Goal: Information Seeking & Learning: Learn about a topic

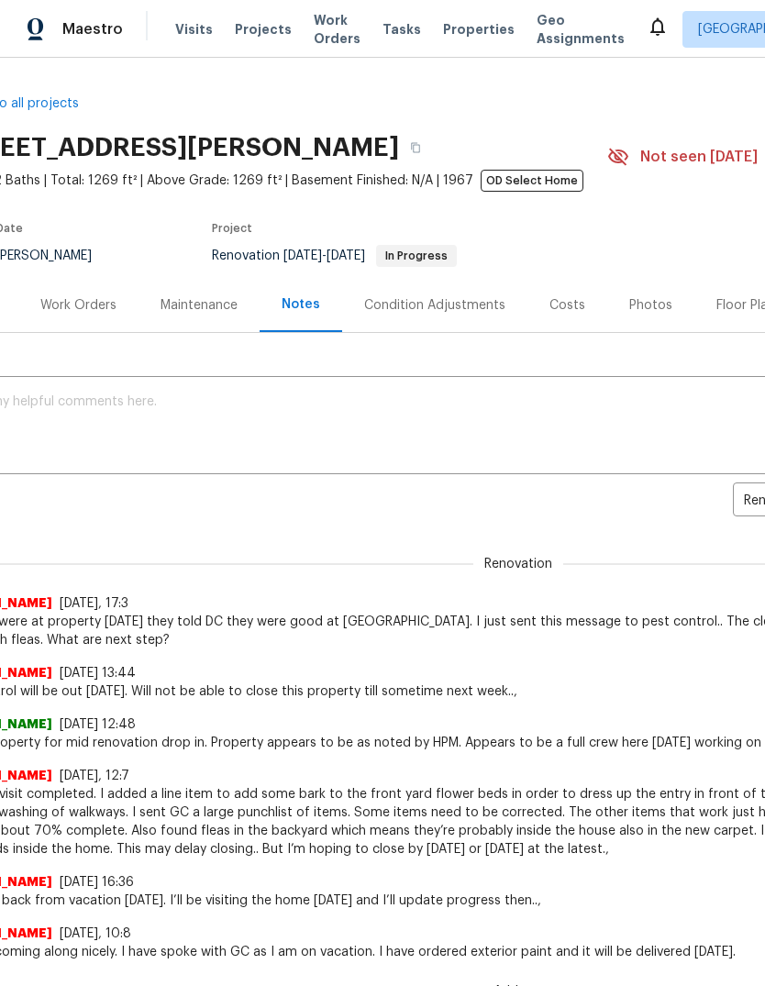
scroll to position [0, 60]
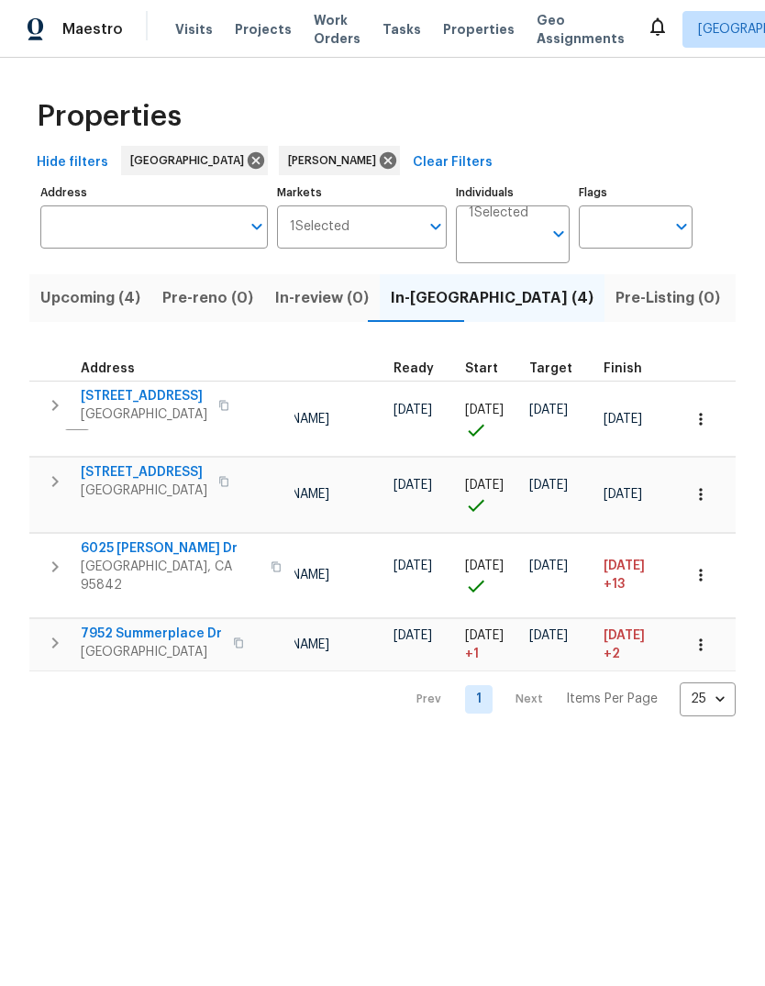
scroll to position [0, 278]
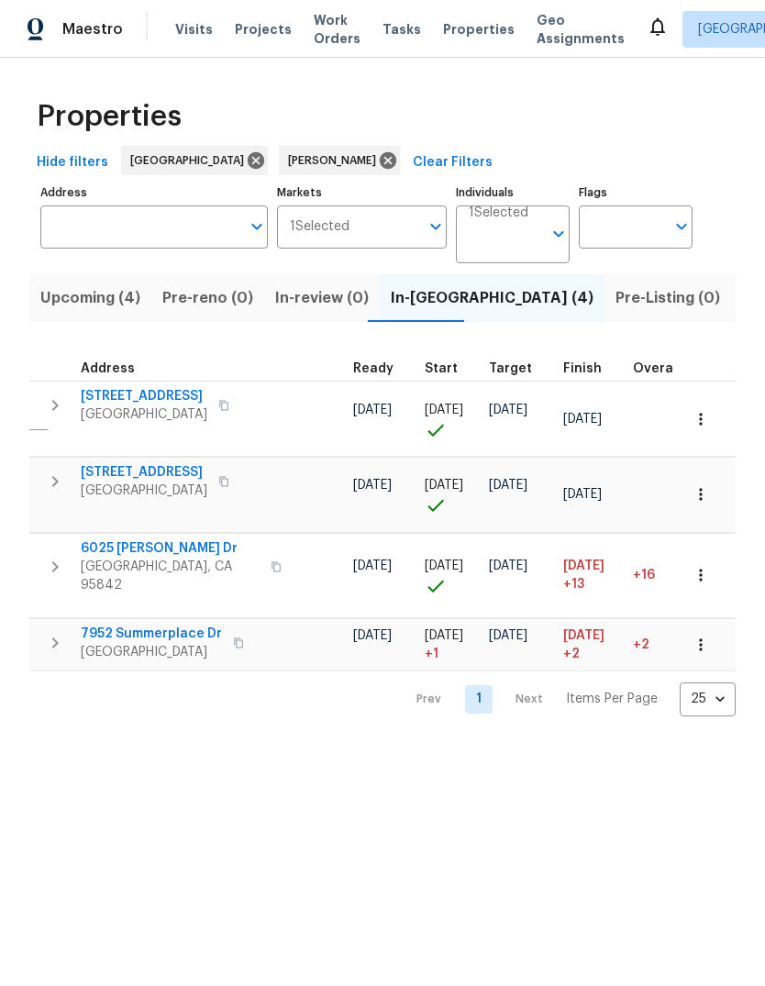
click at [630, 618] on td "+2" at bounding box center [664, 644] width 79 height 52
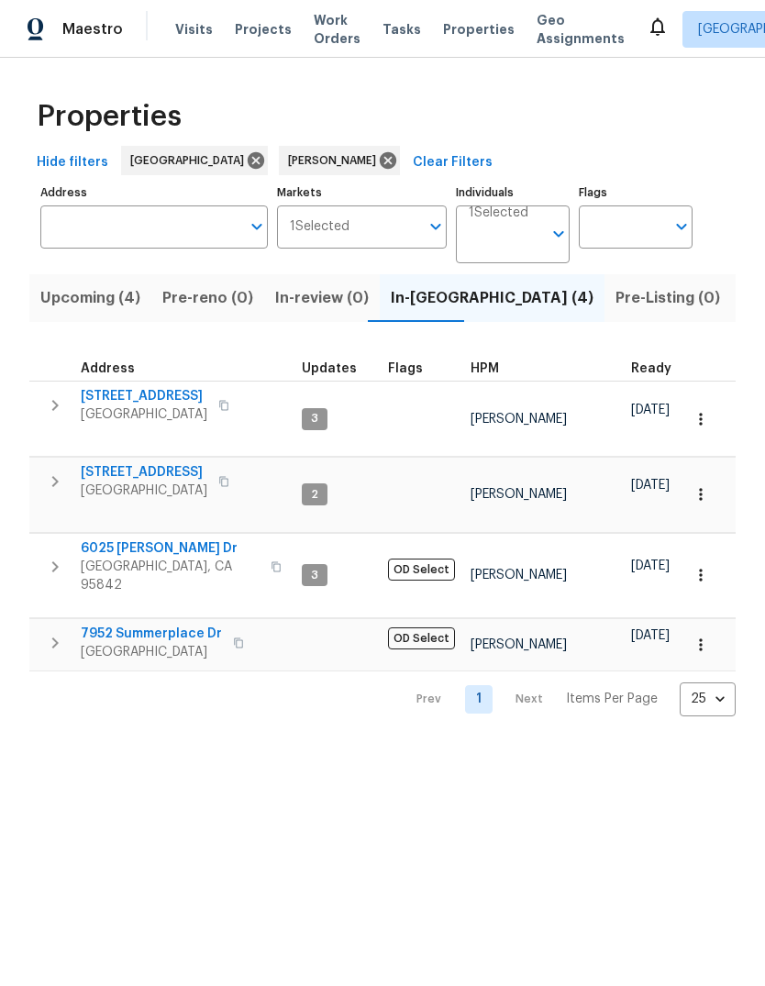
scroll to position [0, 0]
click at [105, 539] on span "6025 [PERSON_NAME] Dr" at bounding box center [170, 548] width 179 height 18
click at [203, 643] on span "Citrus Heights, CA 95621" at bounding box center [151, 652] width 141 height 18
click at [265, 545] on button "button" at bounding box center [276, 567] width 22 height 44
click at [137, 557] on span "Sacramento, CA 95842" at bounding box center [170, 575] width 179 height 37
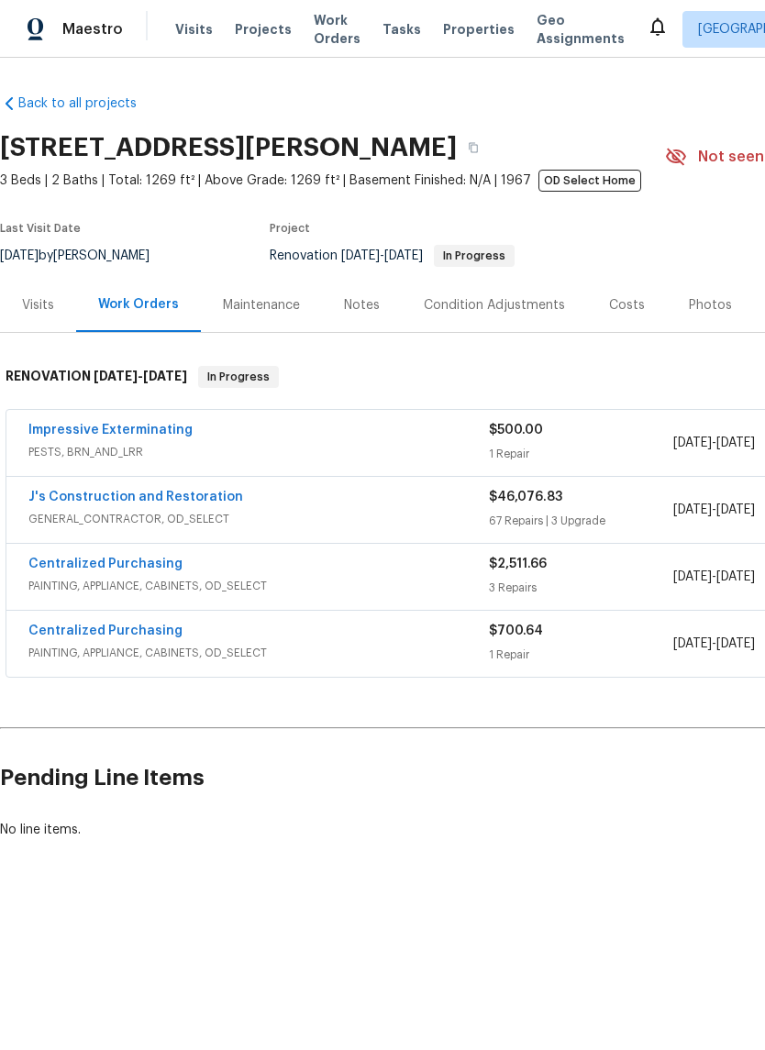
click at [79, 499] on link "J's Construction and Restoration" at bounding box center [135, 497] width 215 height 13
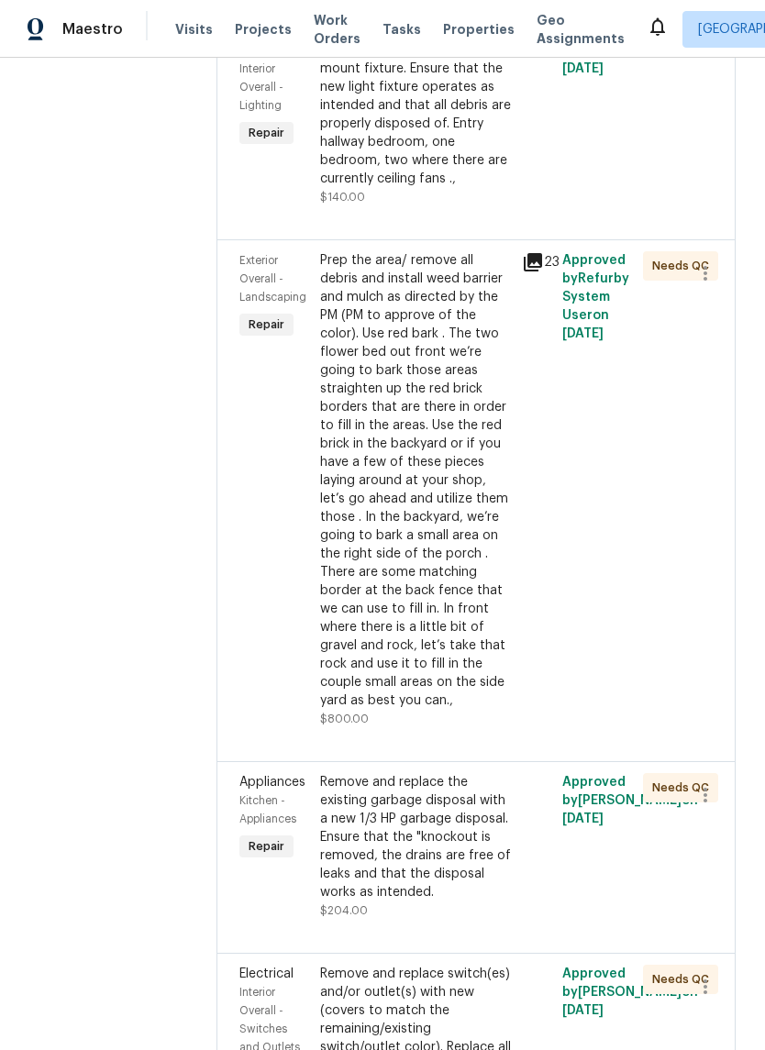
scroll to position [607, 0]
click at [445, 582] on div "Prep the area/ remove all debris and install weed barrier and mulch as directed…" at bounding box center [415, 481] width 191 height 458
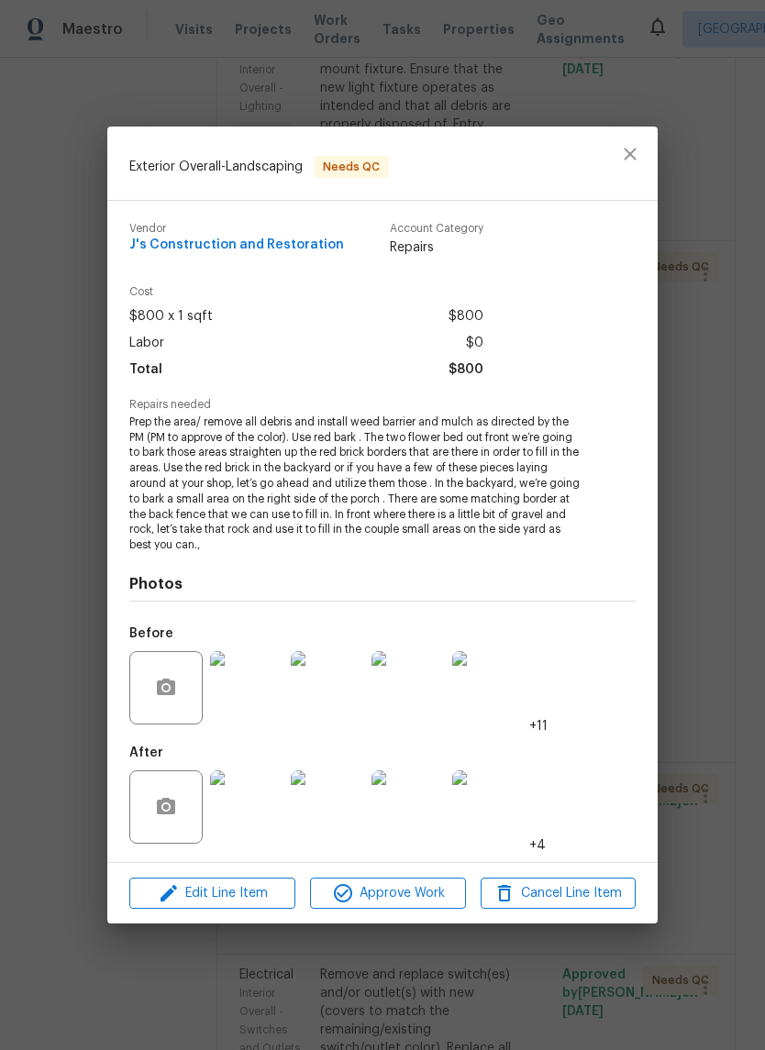
click at [282, 832] on img at bounding box center [246, 806] width 73 height 73
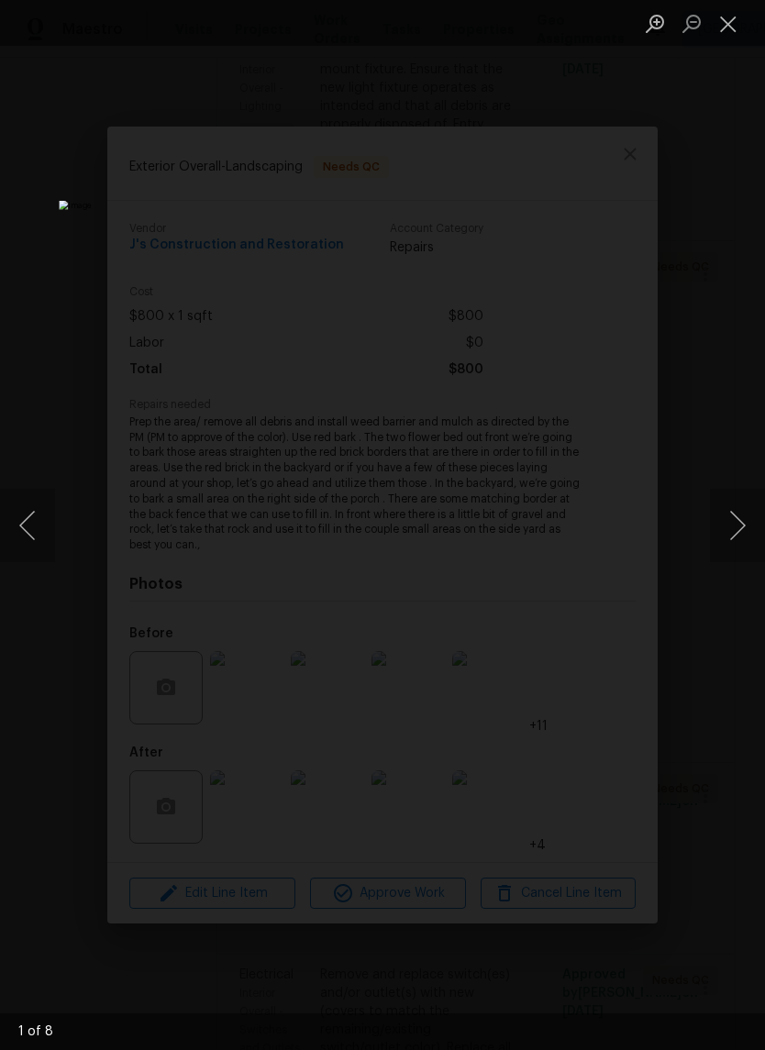
click at [734, 513] on button "Next image" at bounding box center [737, 525] width 55 height 73
click at [734, 511] on button "Next image" at bounding box center [737, 525] width 55 height 73
click at [735, 517] on button "Next image" at bounding box center [737, 525] width 55 height 73
click at [726, 519] on button "Next image" at bounding box center [737, 525] width 55 height 73
click at [722, 519] on button "Next image" at bounding box center [737, 525] width 55 height 73
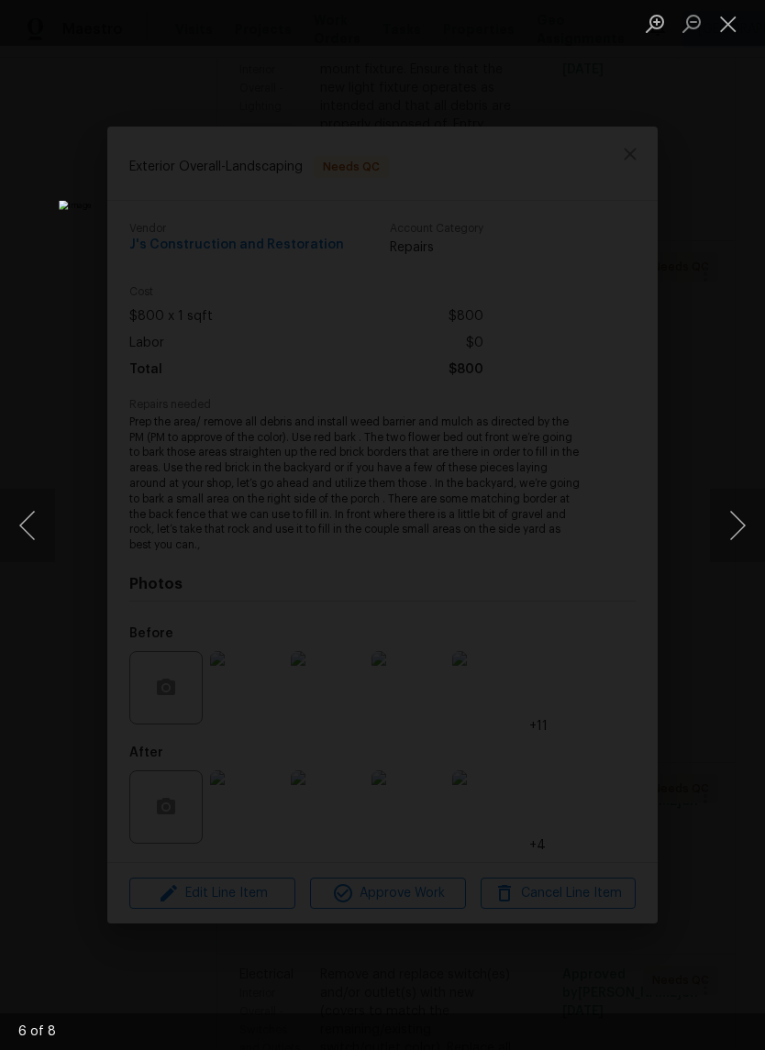
click at [733, 527] on button "Next image" at bounding box center [737, 525] width 55 height 73
click at [729, 536] on button "Next image" at bounding box center [737, 525] width 55 height 73
click at [728, 541] on button "Next image" at bounding box center [737, 525] width 55 height 73
click at [727, 538] on button "Next image" at bounding box center [737, 525] width 55 height 73
click at [726, 539] on button "Next image" at bounding box center [737, 525] width 55 height 73
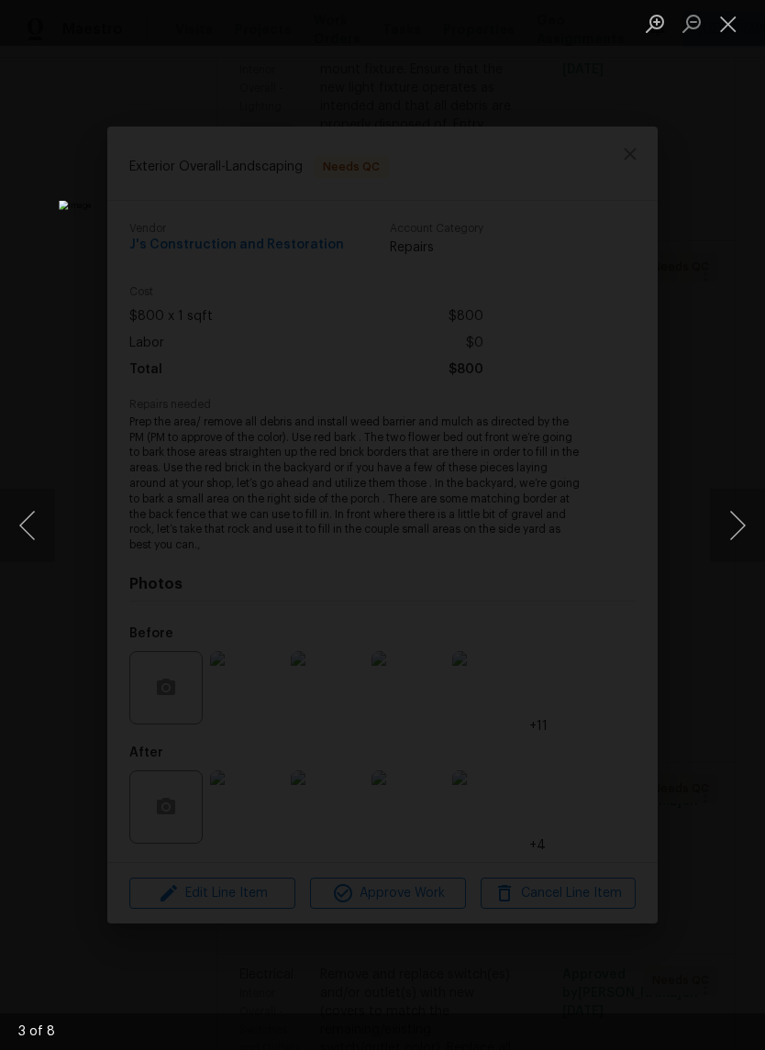
click at [717, 28] on button "Close lightbox" at bounding box center [728, 23] width 37 height 32
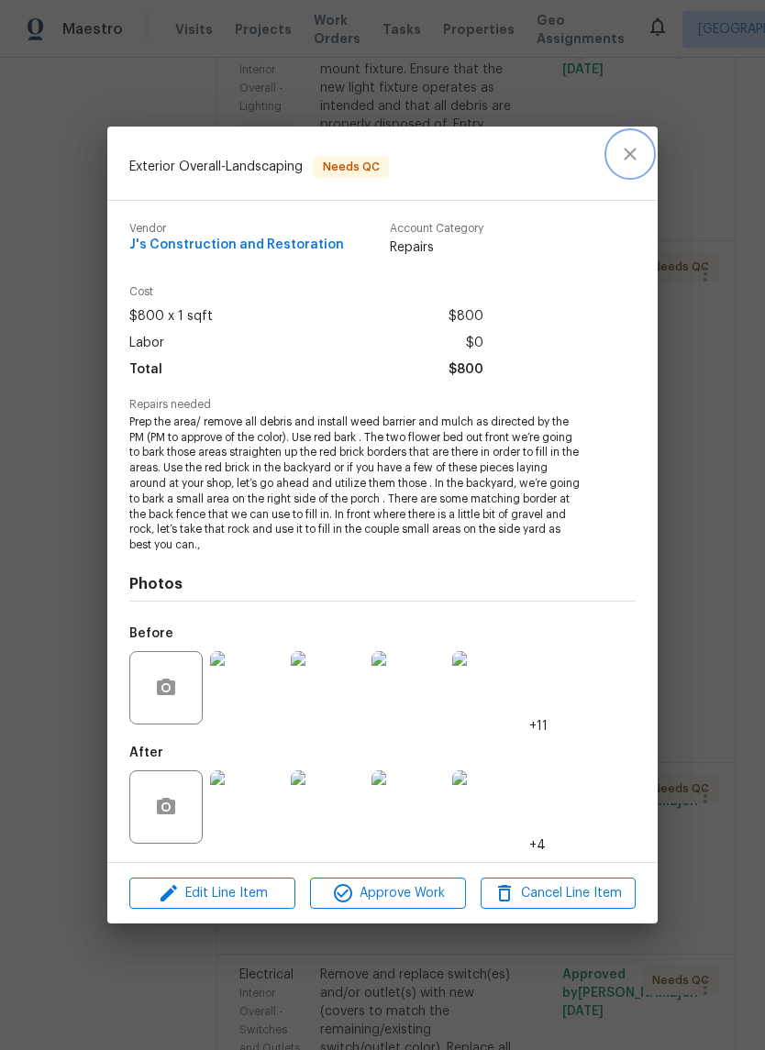
click at [627, 151] on icon "close" at bounding box center [630, 154] width 12 height 12
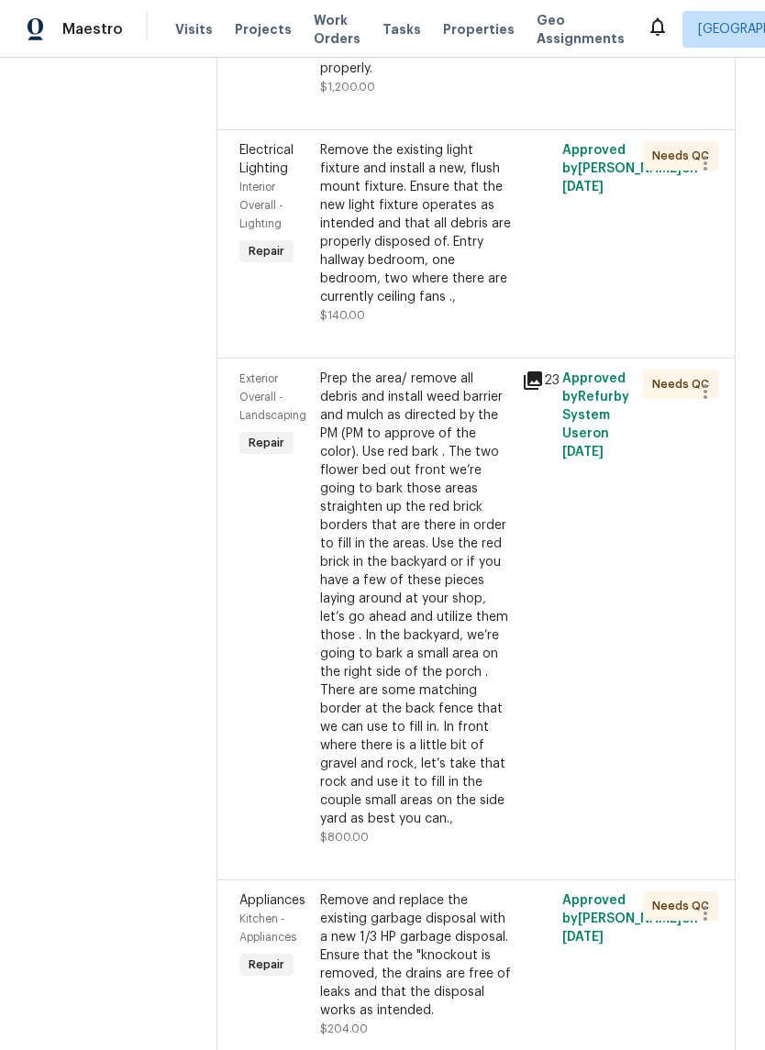
scroll to position [485, 0]
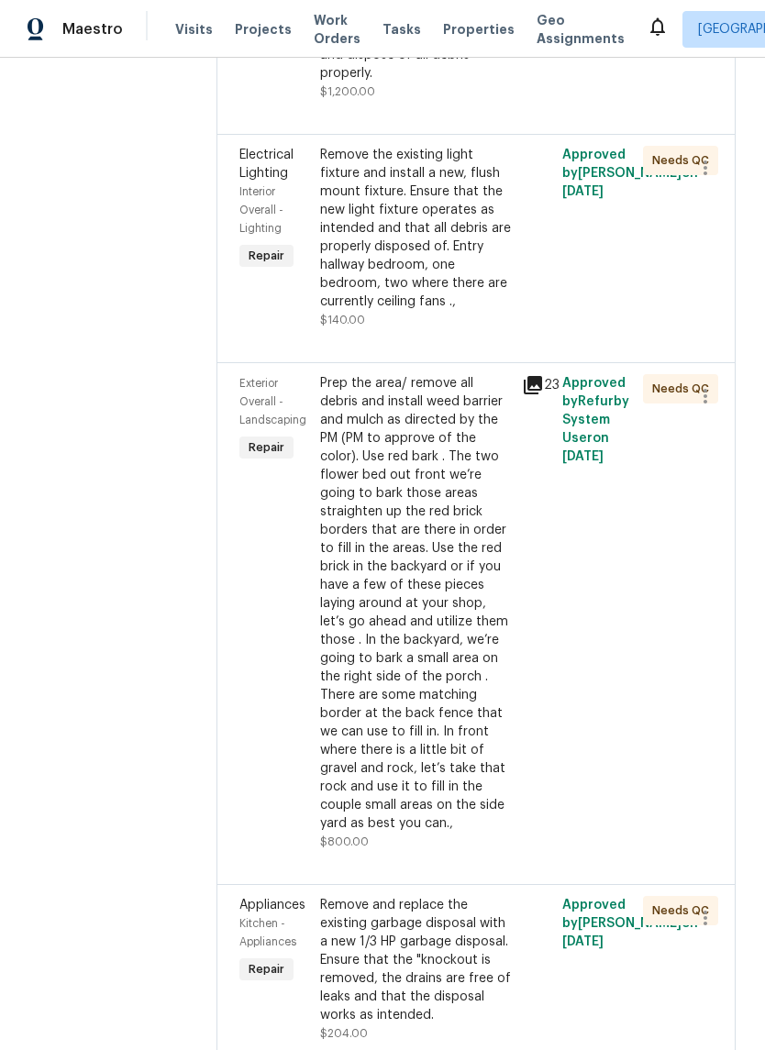
click at [431, 254] on div "Remove the existing light fixture and install a new, flush mount fixture. Ensur…" at bounding box center [415, 228] width 191 height 165
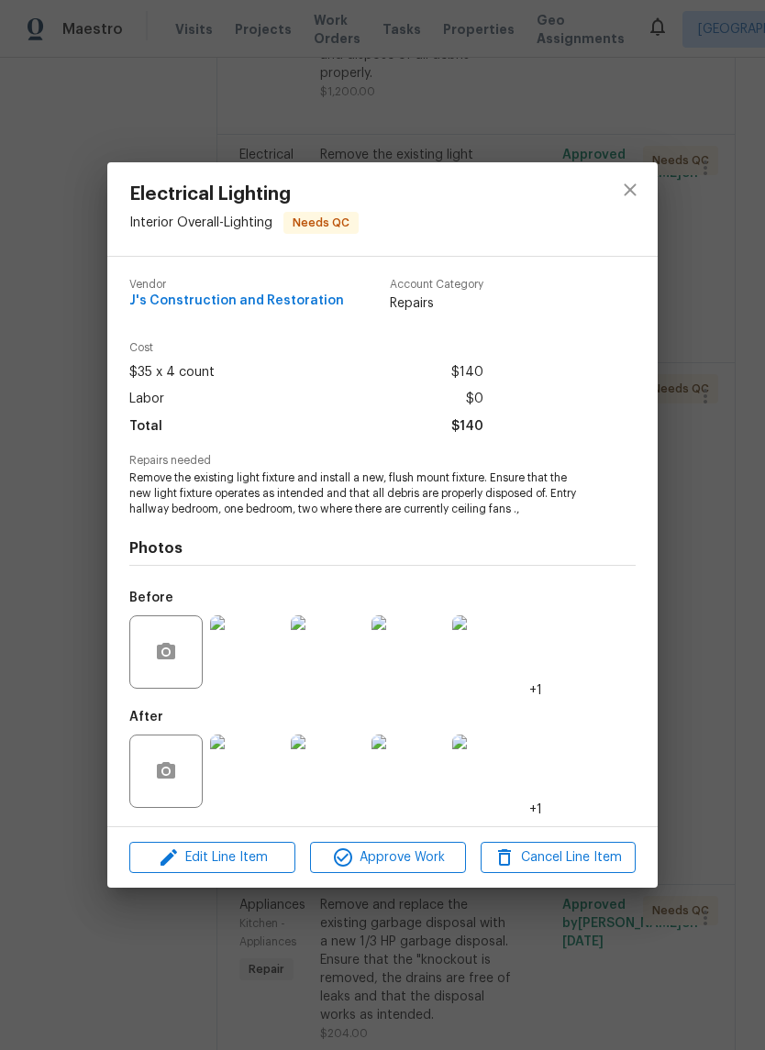
click at [273, 769] on img at bounding box center [246, 770] width 73 height 73
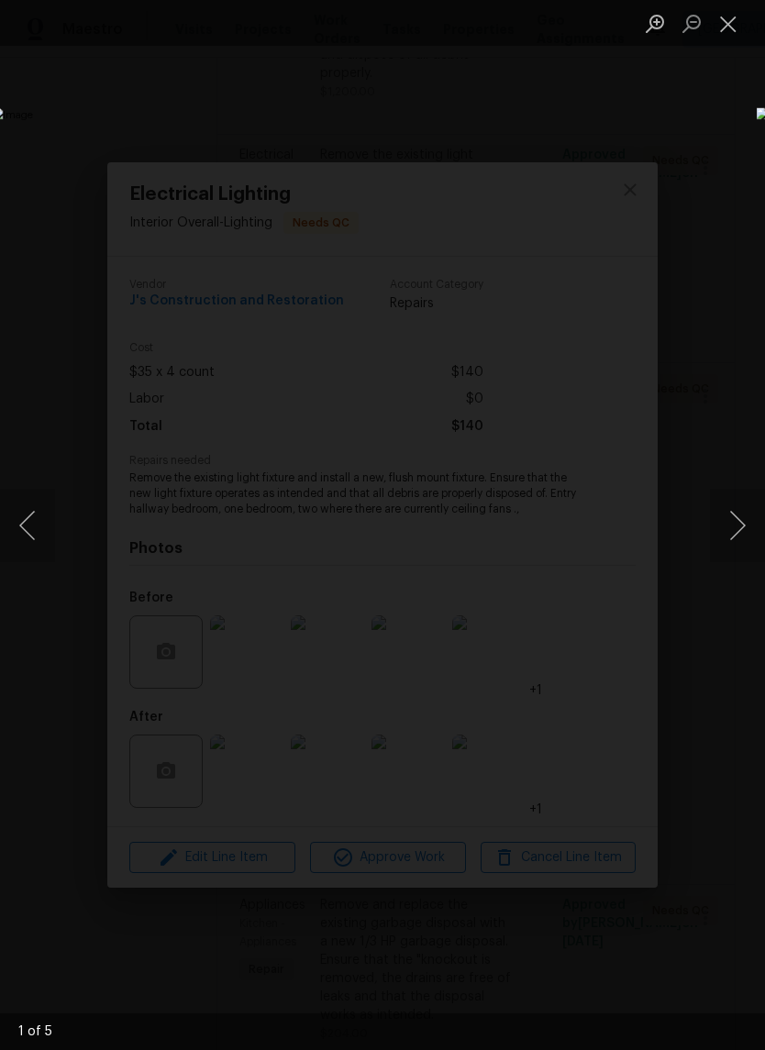
click at [734, 521] on button "Next image" at bounding box center [737, 525] width 55 height 73
click at [735, 524] on button "Next image" at bounding box center [737, 525] width 55 height 73
click at [733, 524] on button "Next image" at bounding box center [737, 525] width 55 height 73
click at [734, 526] on button "Next image" at bounding box center [737, 525] width 55 height 73
click at [731, 536] on button "Next image" at bounding box center [737, 525] width 55 height 73
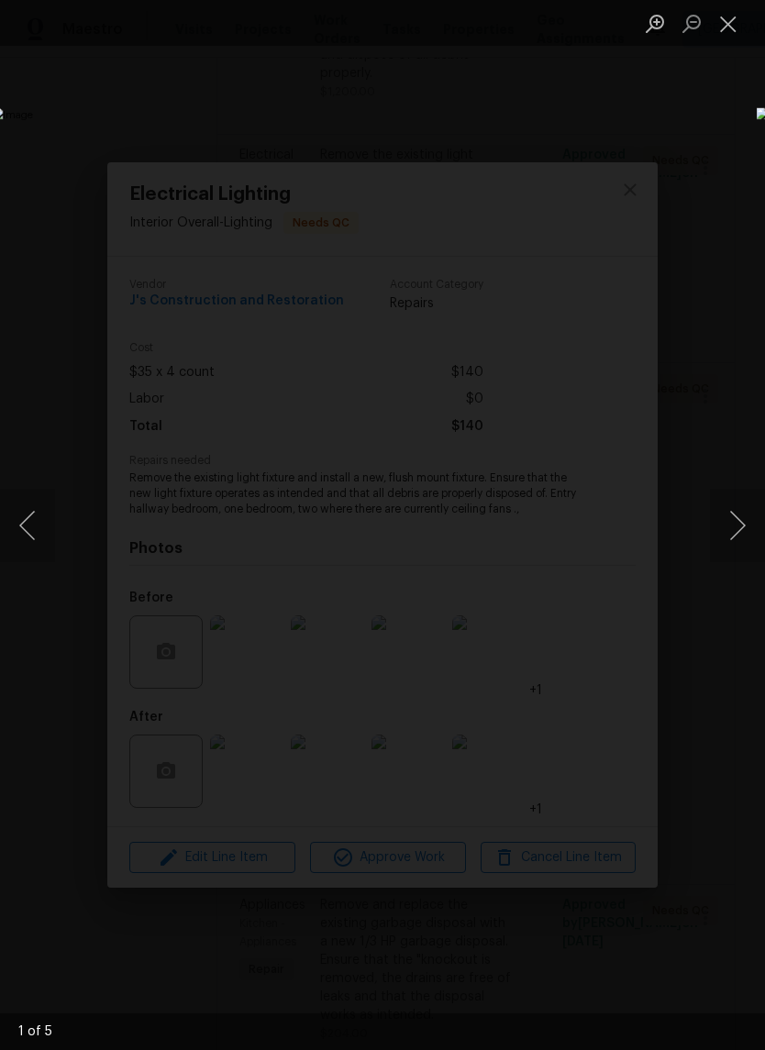
click at [730, 546] on button "Next image" at bounding box center [737, 525] width 55 height 73
click at [724, 22] on button "Close lightbox" at bounding box center [728, 23] width 37 height 32
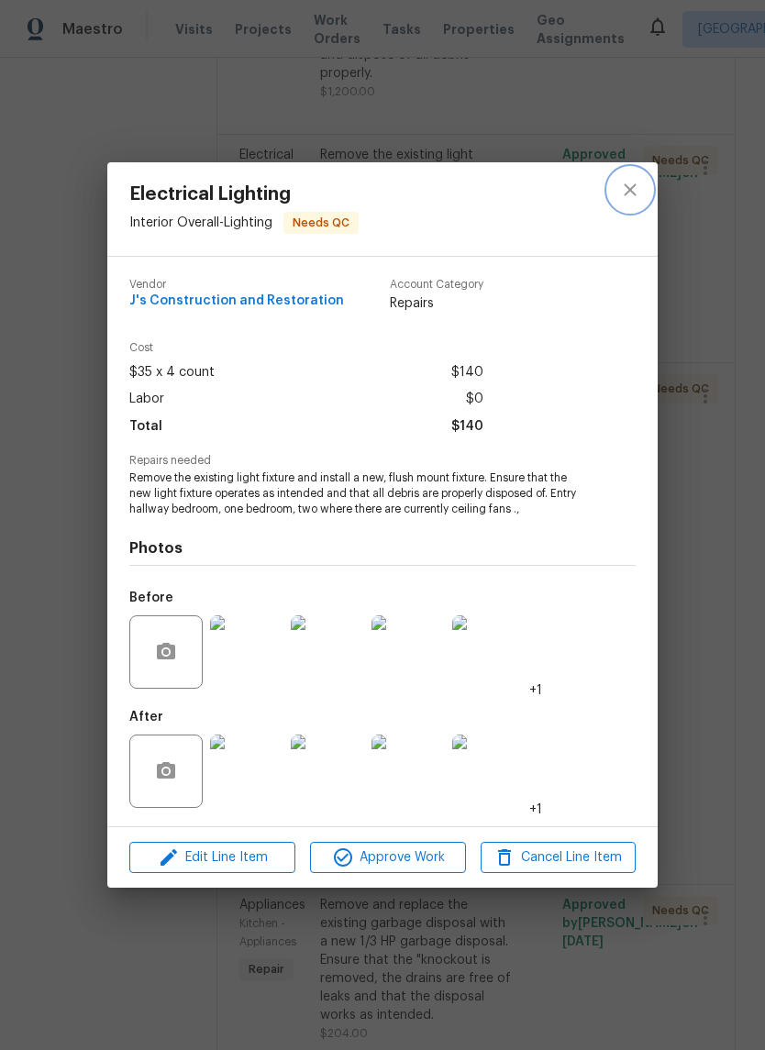
click at [635, 191] on icon "close" at bounding box center [630, 190] width 22 height 22
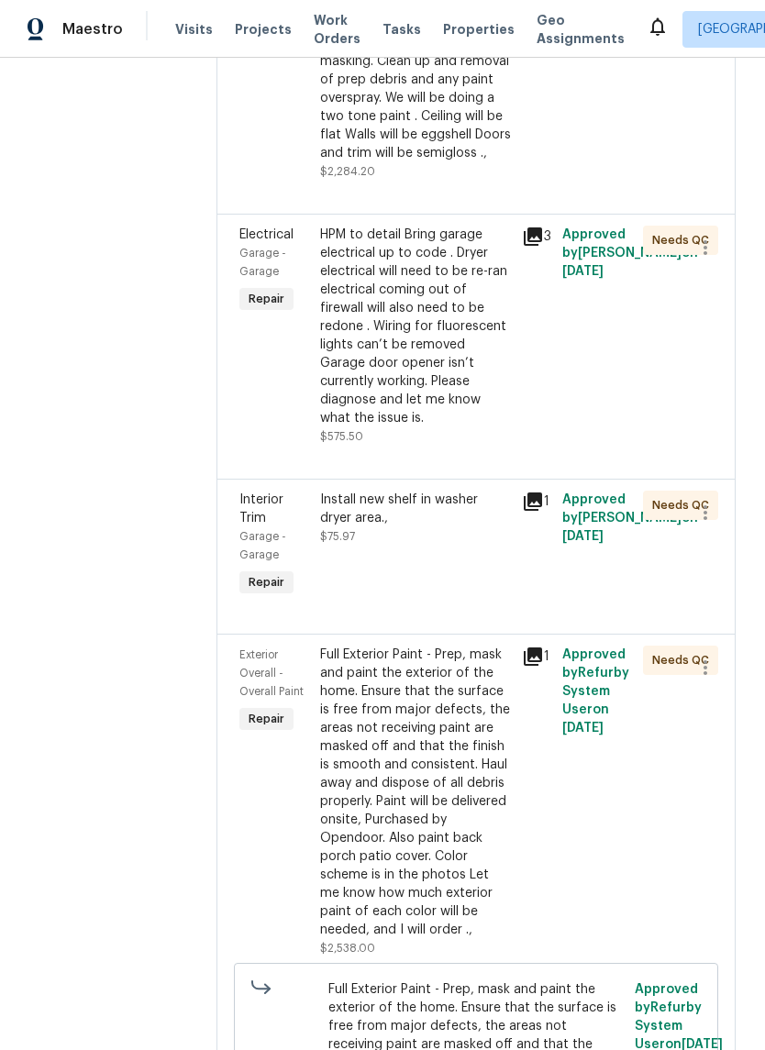
scroll to position [2536, 0]
click at [457, 426] on div "HPM to detail Bring garage electrical up to code . Dryer electrical will need t…" at bounding box center [415, 326] width 191 height 202
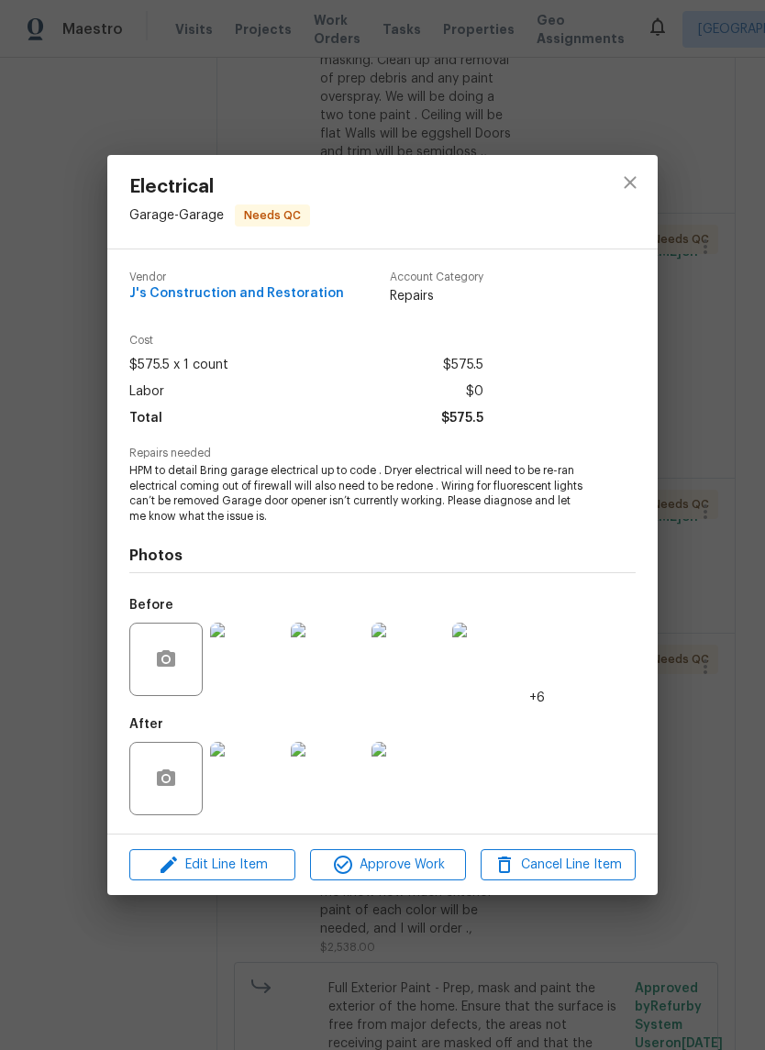
click at [263, 778] on img at bounding box center [246, 778] width 73 height 73
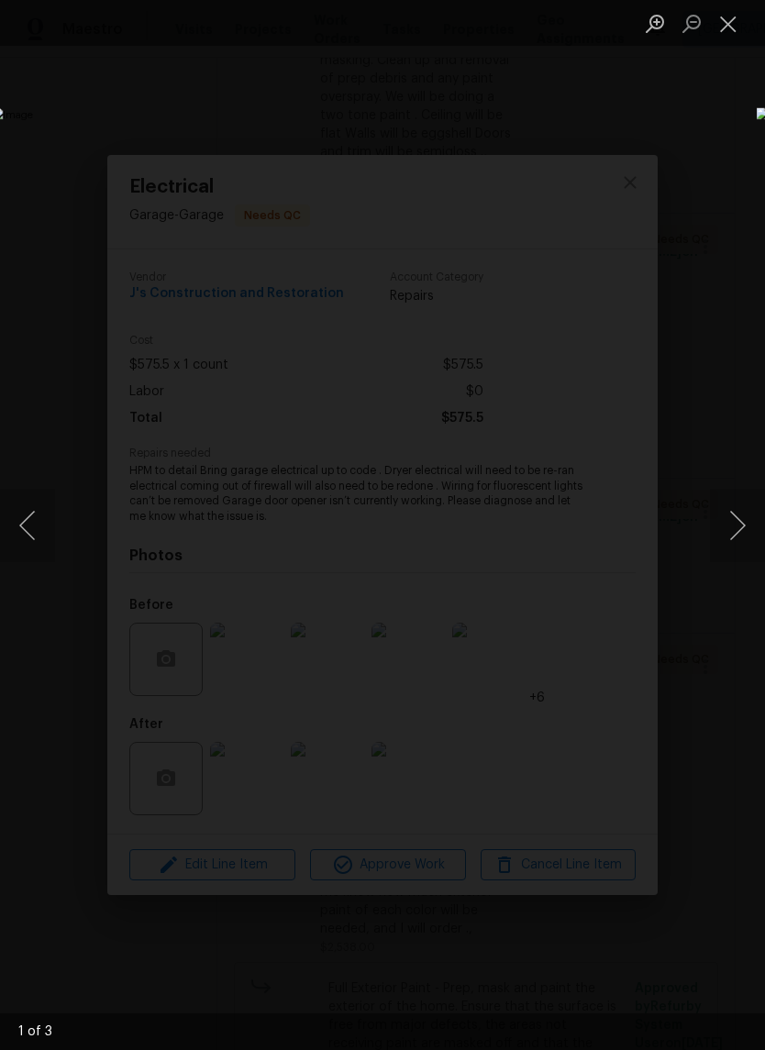
click at [734, 529] on button "Next image" at bounding box center [737, 525] width 55 height 73
click at [734, 524] on button "Next image" at bounding box center [737, 525] width 55 height 73
click at [723, 26] on button "Close lightbox" at bounding box center [728, 23] width 37 height 32
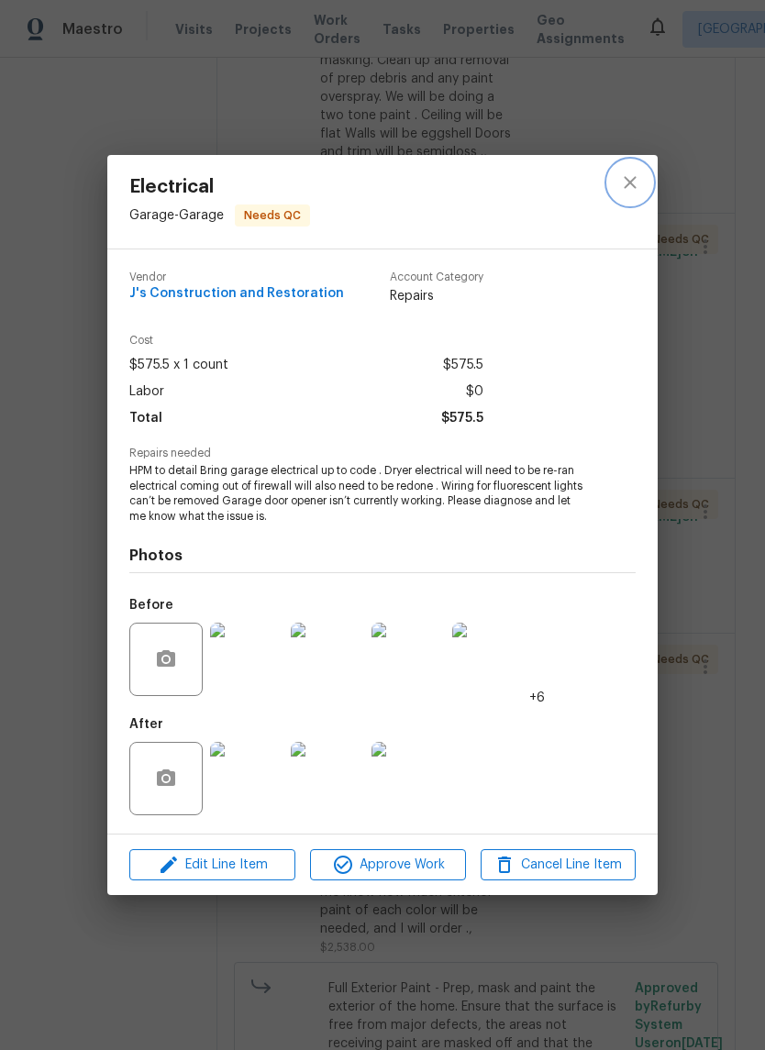
click at [629, 190] on icon "close" at bounding box center [630, 182] width 22 height 22
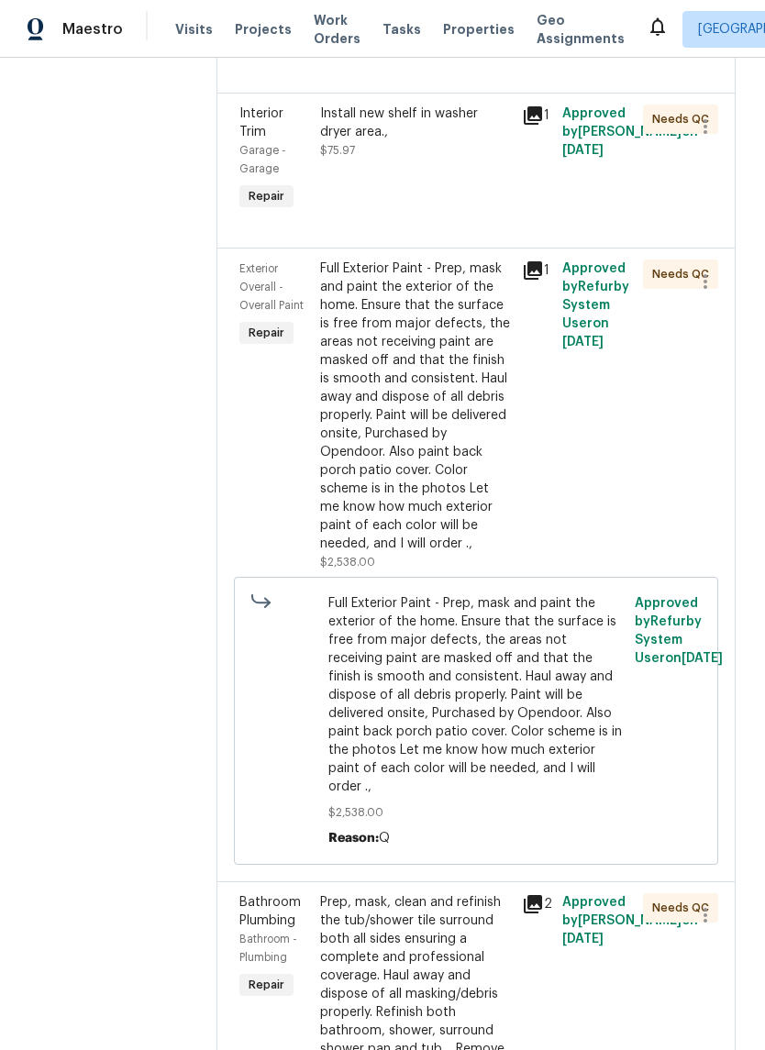
scroll to position [2924, 0]
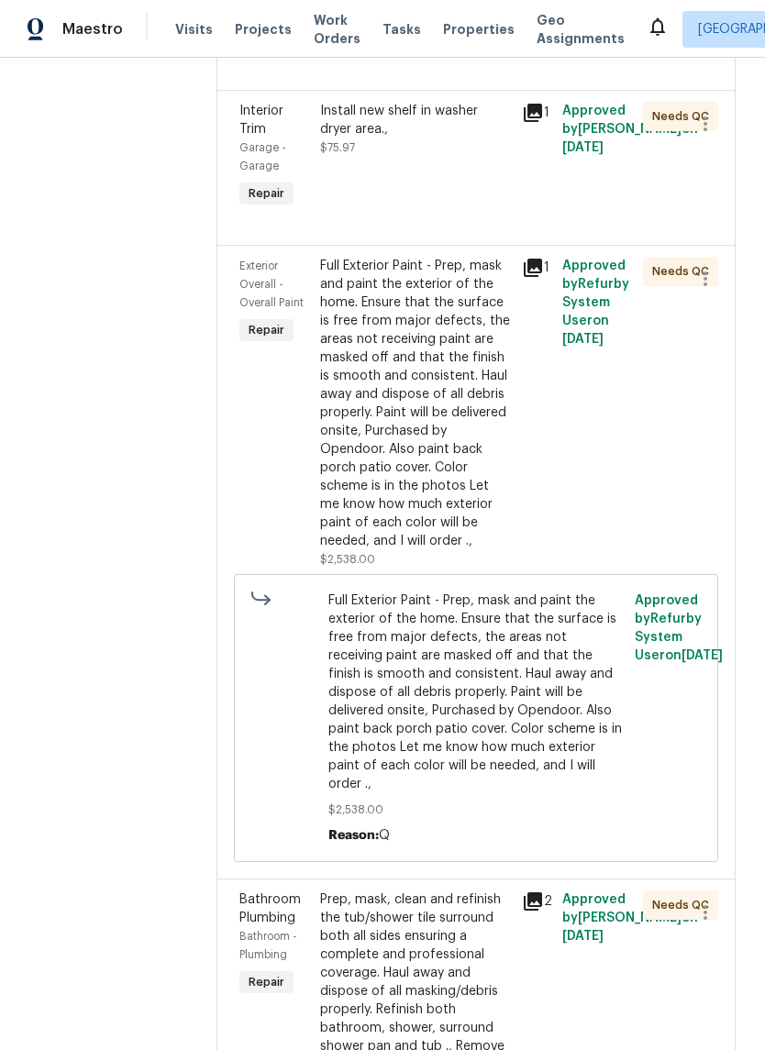
click at [444, 138] on div "Install new shelf in washer dryer area.," at bounding box center [415, 120] width 191 height 37
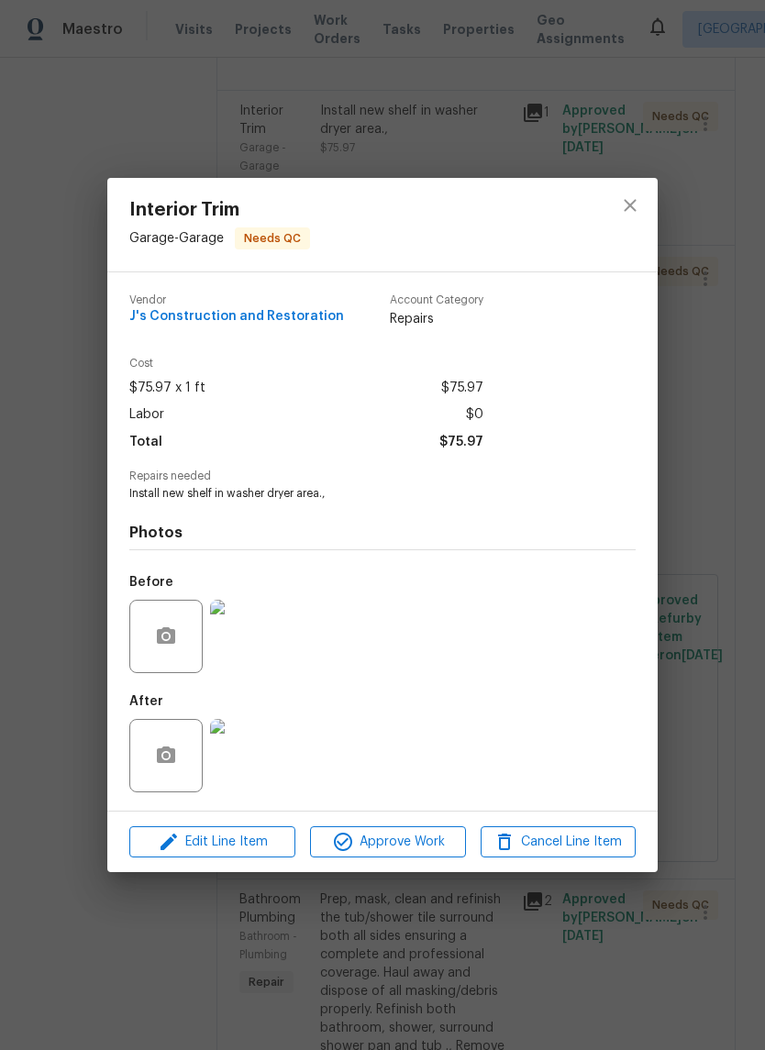
click at [255, 784] on img at bounding box center [246, 755] width 73 height 73
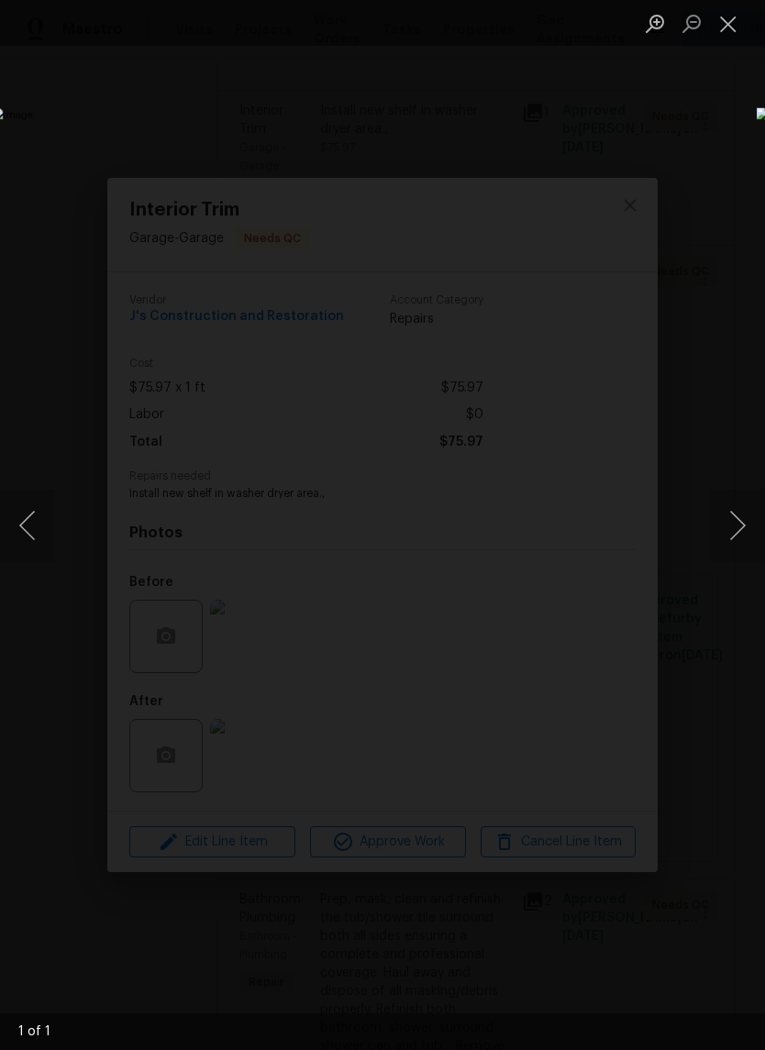
click at [718, 11] on button "Close lightbox" at bounding box center [728, 23] width 37 height 32
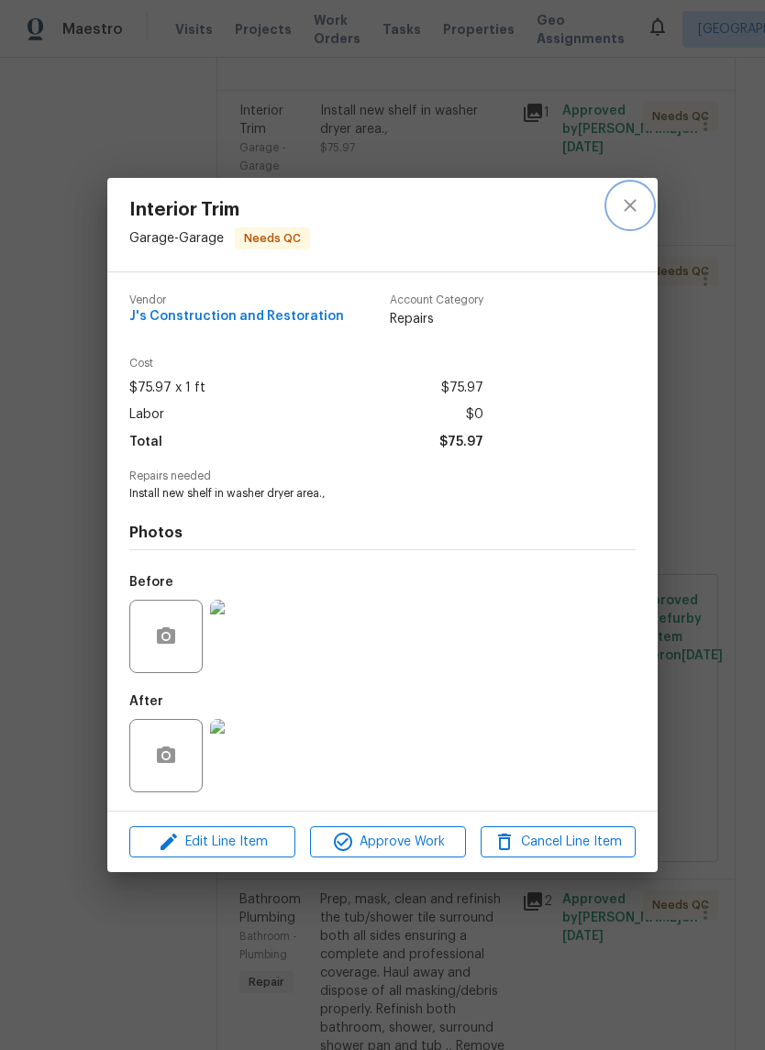
click at [620, 208] on icon "close" at bounding box center [630, 205] width 22 height 22
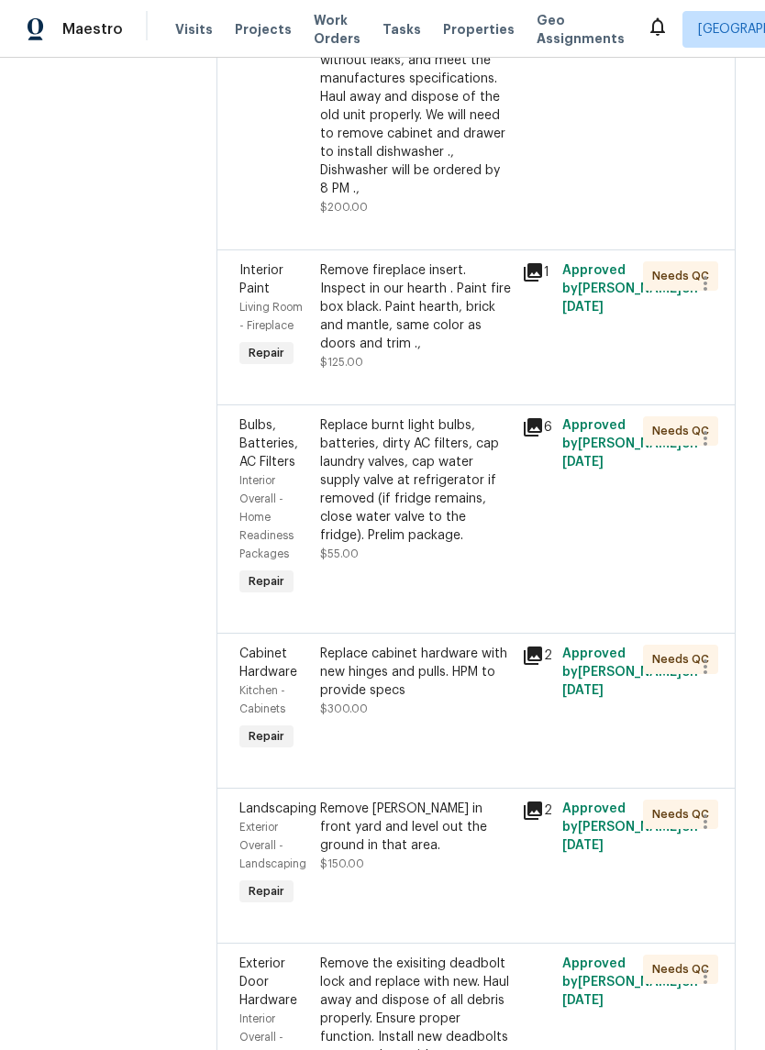
scroll to position [4522, 0]
click at [542, 281] on icon at bounding box center [533, 271] width 18 height 18
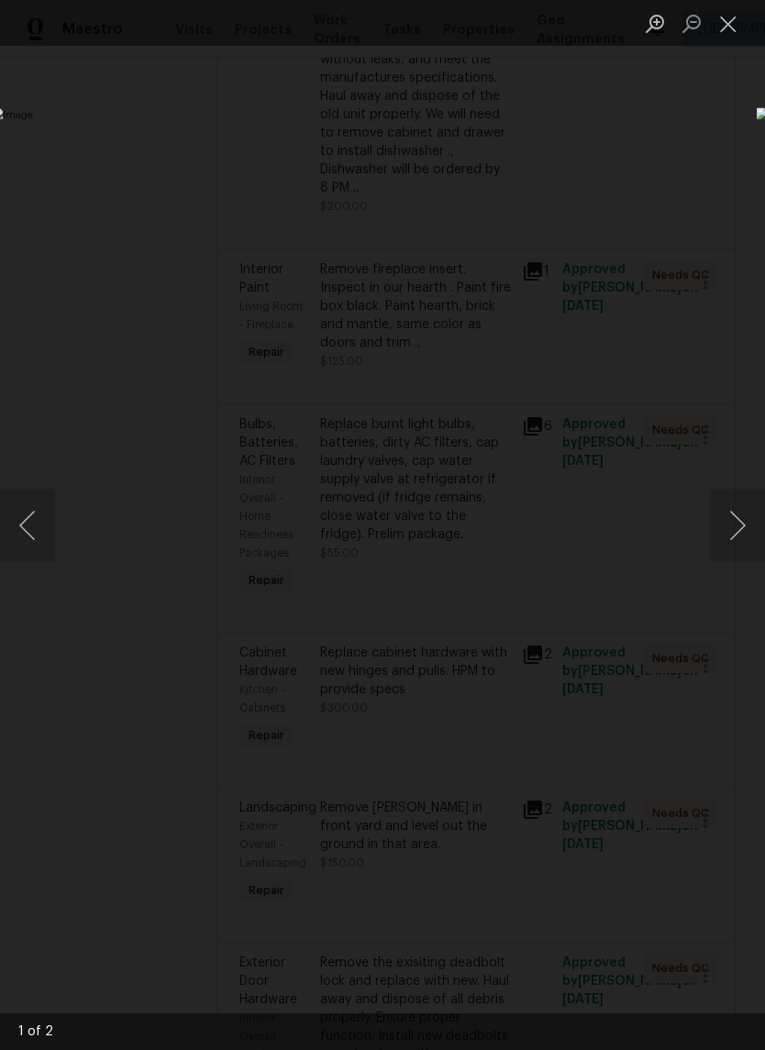
click at [726, 542] on button "Next image" at bounding box center [737, 525] width 55 height 73
click at [711, 18] on button "Close lightbox" at bounding box center [728, 23] width 37 height 32
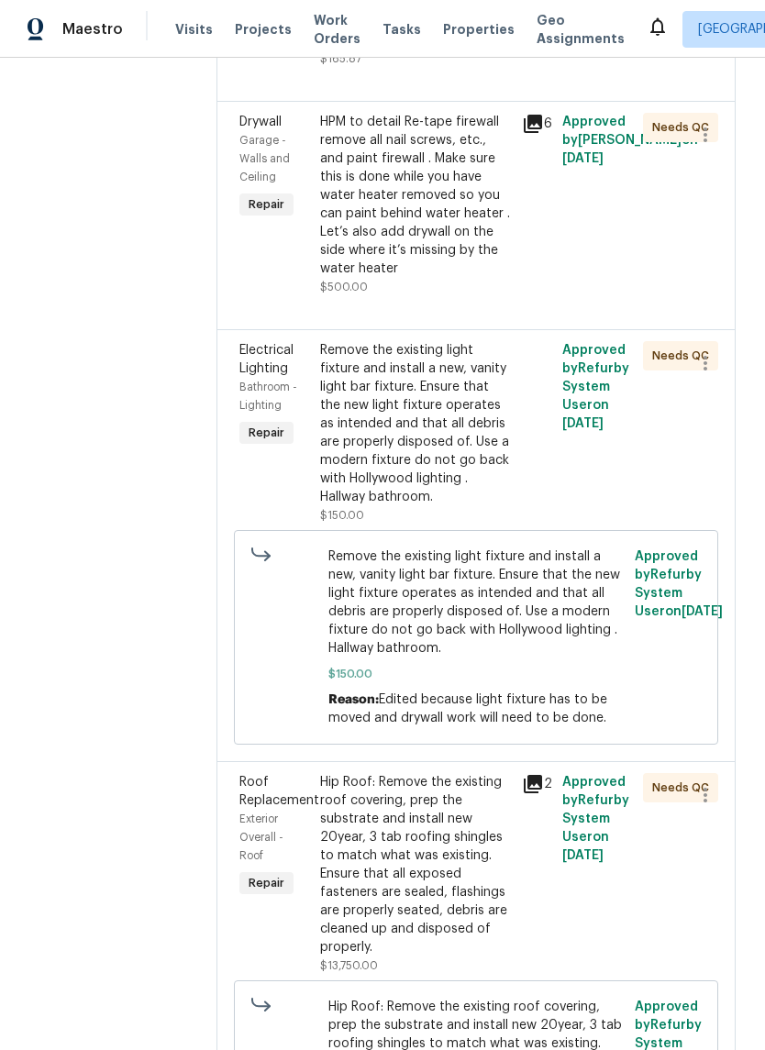
scroll to position [6424, 0]
click at [457, 277] on div "HPM to detail Re-tape firewall remove all nail screws, etc., and paint firewall…" at bounding box center [415, 194] width 191 height 165
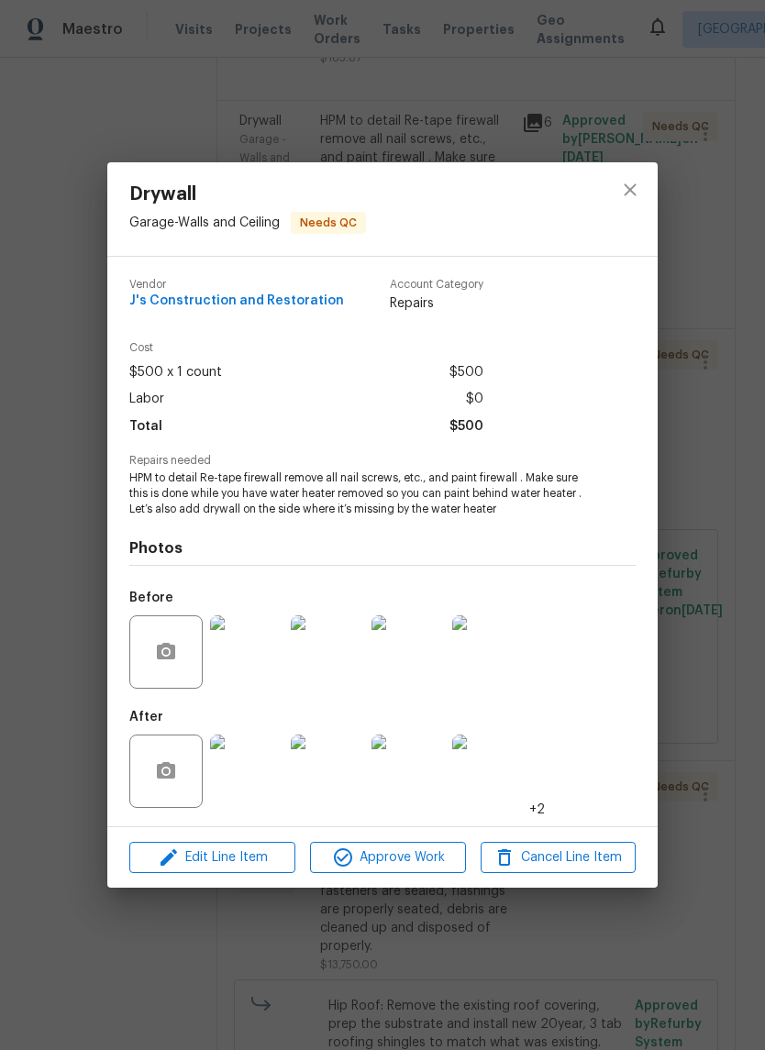
click at [265, 805] on img at bounding box center [246, 770] width 73 height 73
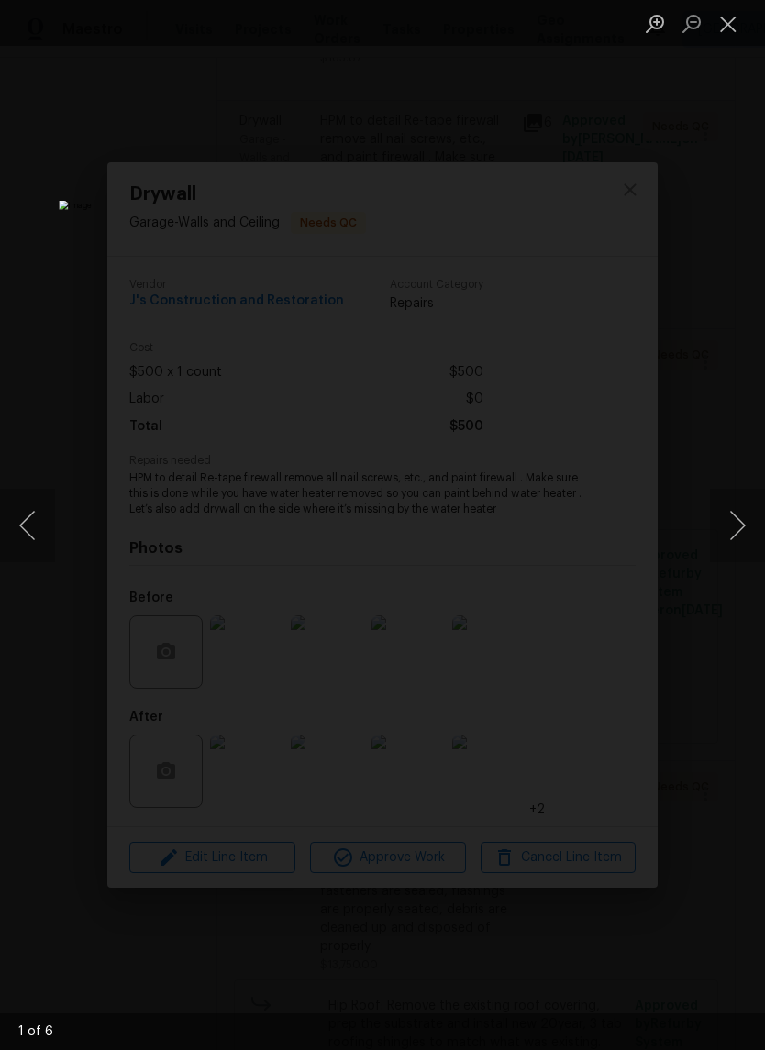
click at [728, 520] on button "Next image" at bounding box center [737, 525] width 55 height 73
click at [43, 523] on button "Previous image" at bounding box center [27, 525] width 55 height 73
click at [725, 13] on button "Close lightbox" at bounding box center [728, 23] width 37 height 32
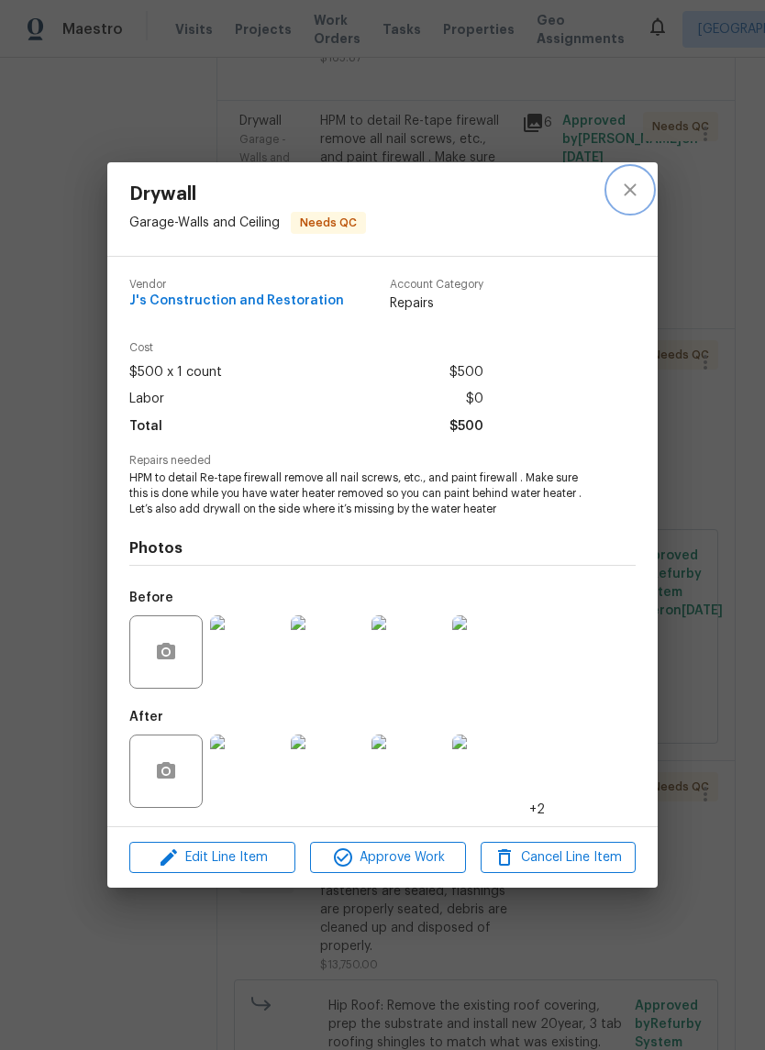
click at [640, 182] on icon "close" at bounding box center [630, 190] width 22 height 22
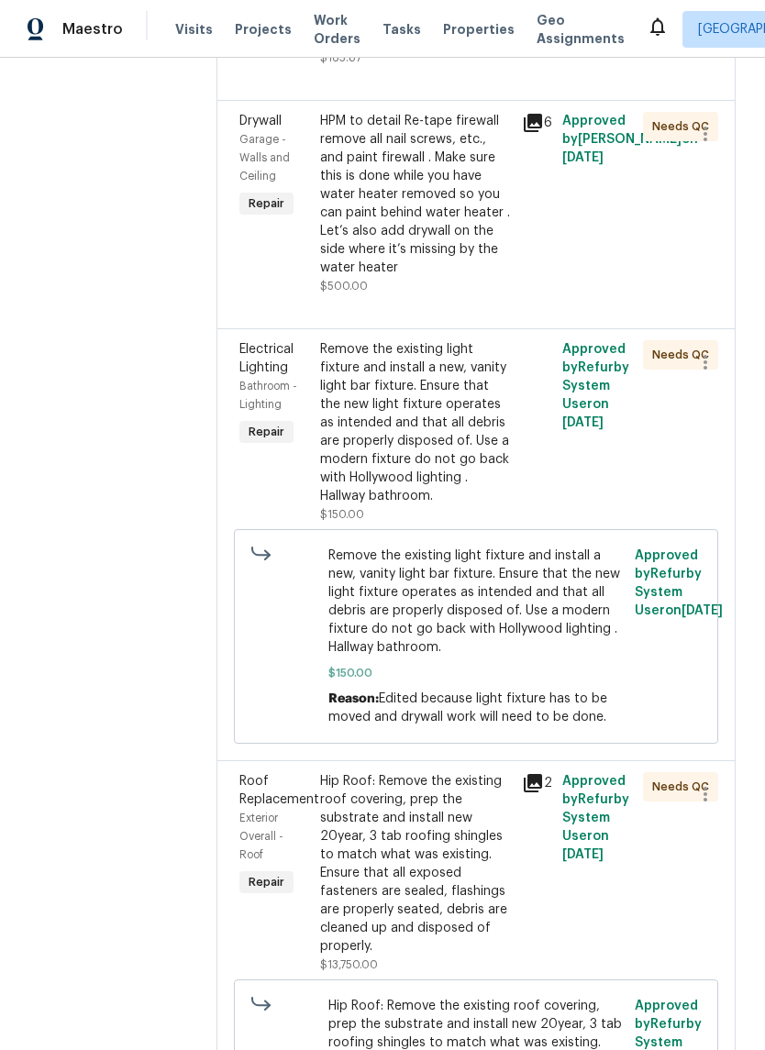
click at [600, 301] on div "Approved by Douglass Noblett on 9/5/2025" at bounding box center [597, 203] width 81 height 194
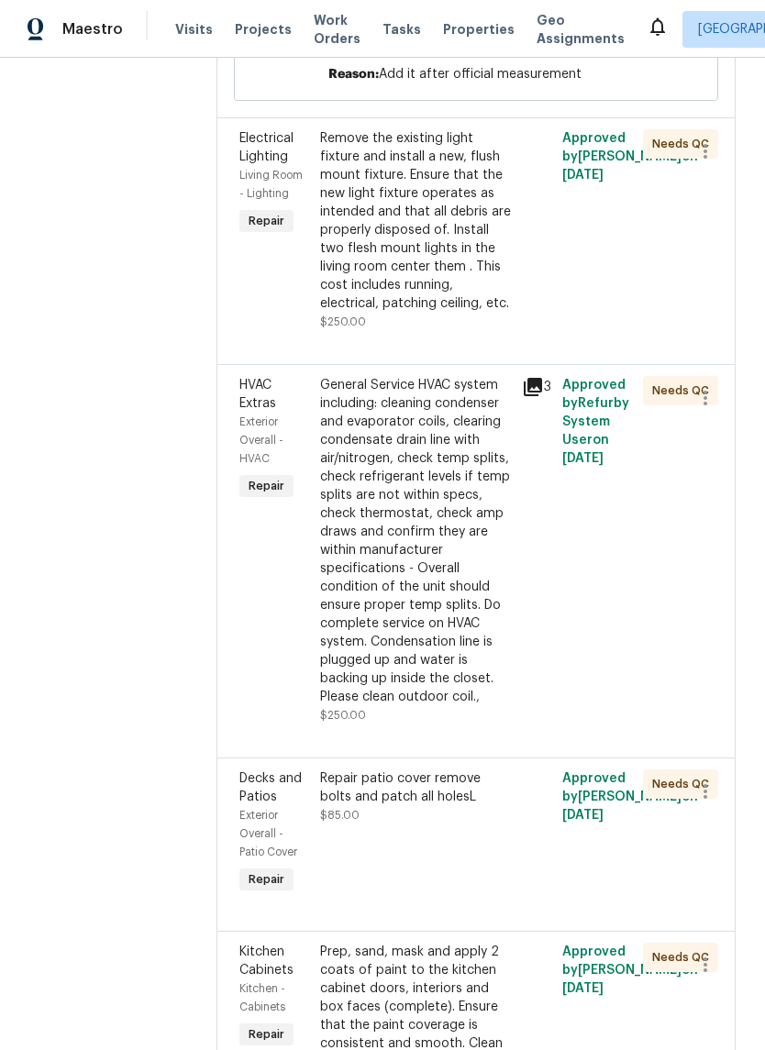
scroll to position [7500, 0]
click at [479, 312] on div "Remove the existing light fixture and install a new, flush mount fixture. Ensur…" at bounding box center [415, 219] width 191 height 183
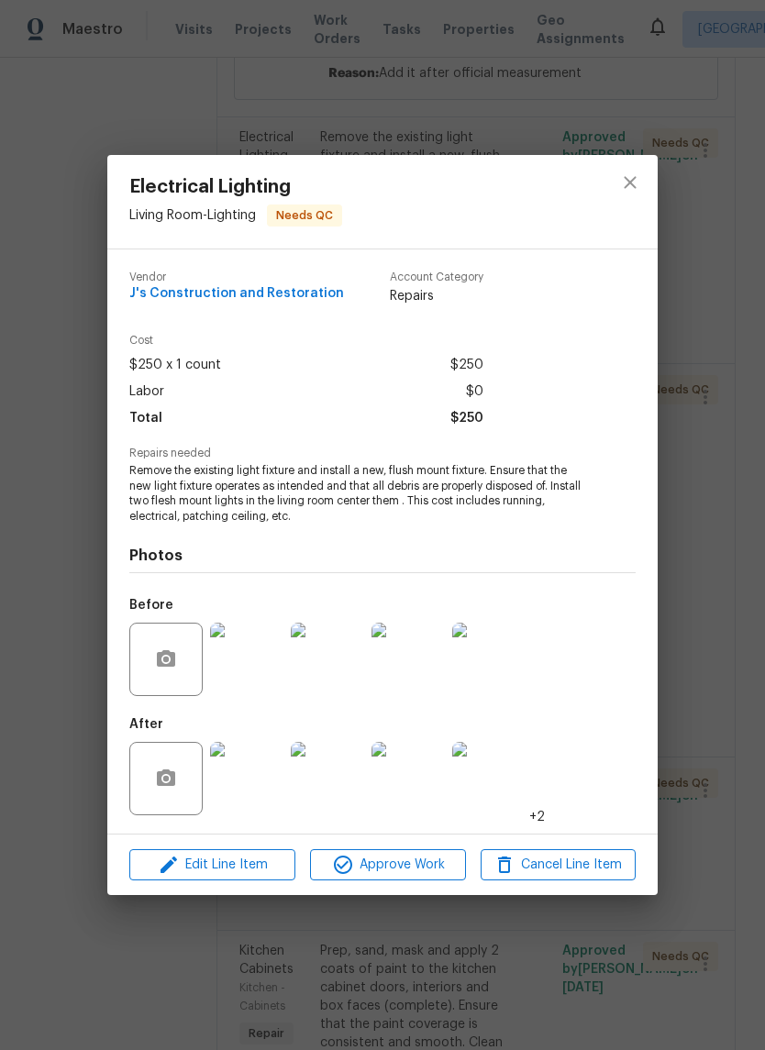
click at [252, 801] on img at bounding box center [246, 778] width 73 height 73
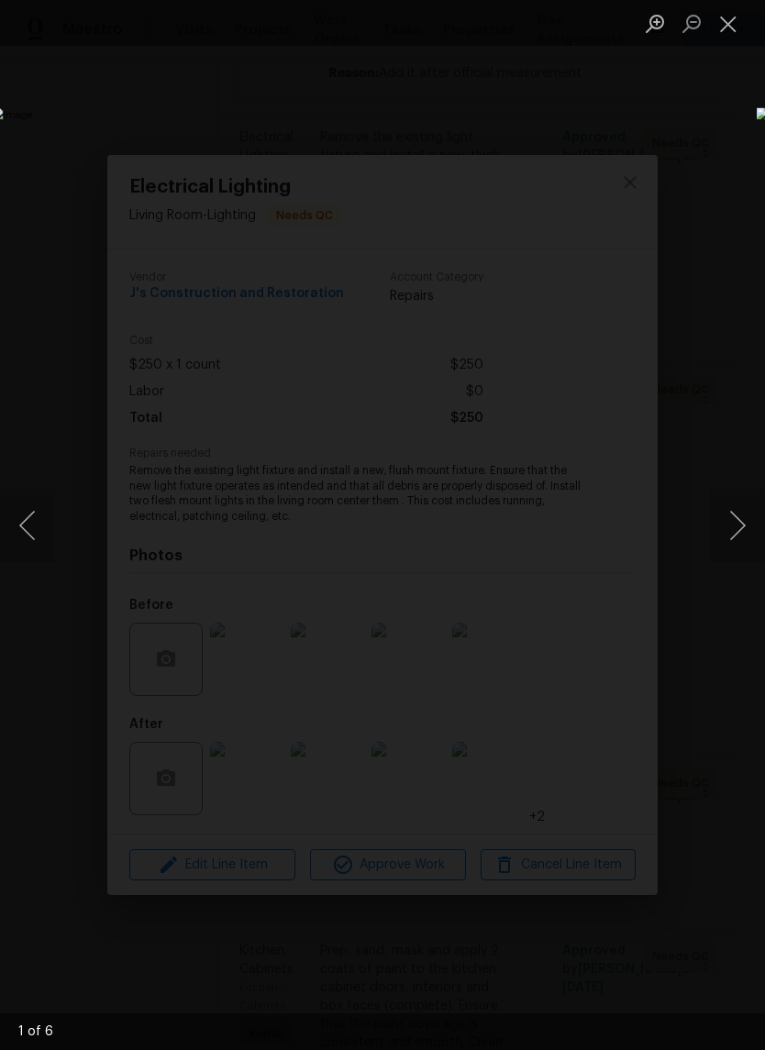
click at [732, 520] on button "Next image" at bounding box center [737, 525] width 55 height 73
click at [731, 531] on button "Next image" at bounding box center [737, 525] width 55 height 73
click at [731, 525] on button "Next image" at bounding box center [737, 525] width 55 height 73
click at [734, 527] on button "Next image" at bounding box center [737, 525] width 55 height 73
click at [734, 525] on button "Next image" at bounding box center [737, 525] width 55 height 73
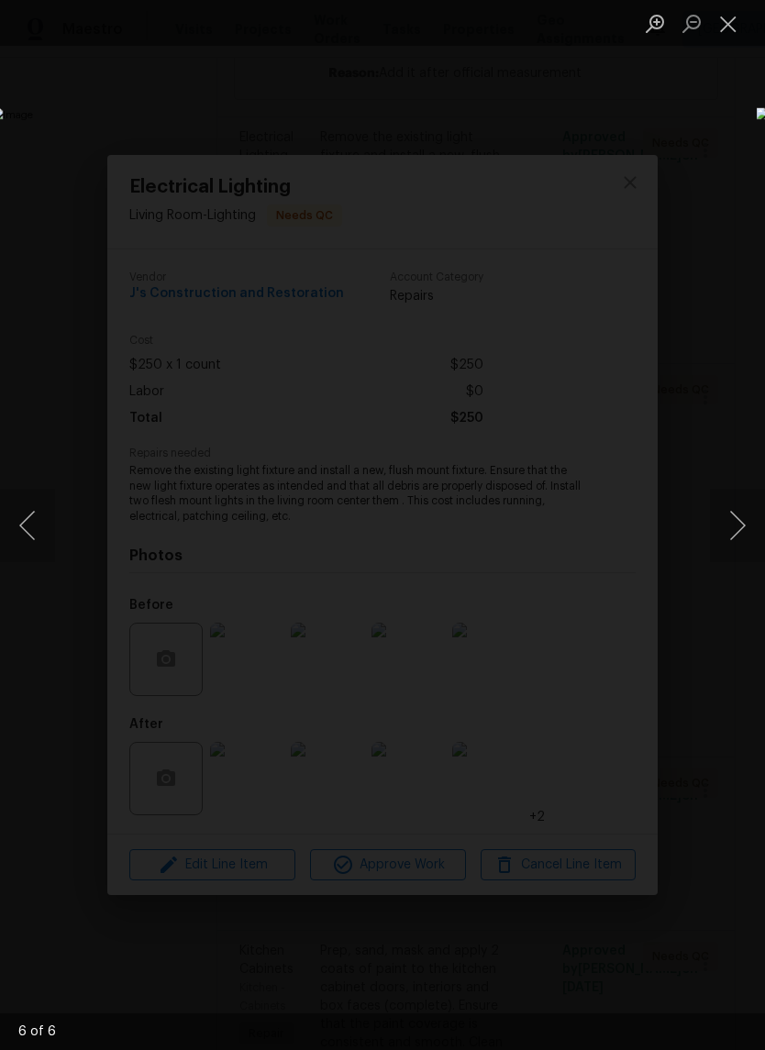
click at [729, 30] on button "Close lightbox" at bounding box center [728, 23] width 37 height 32
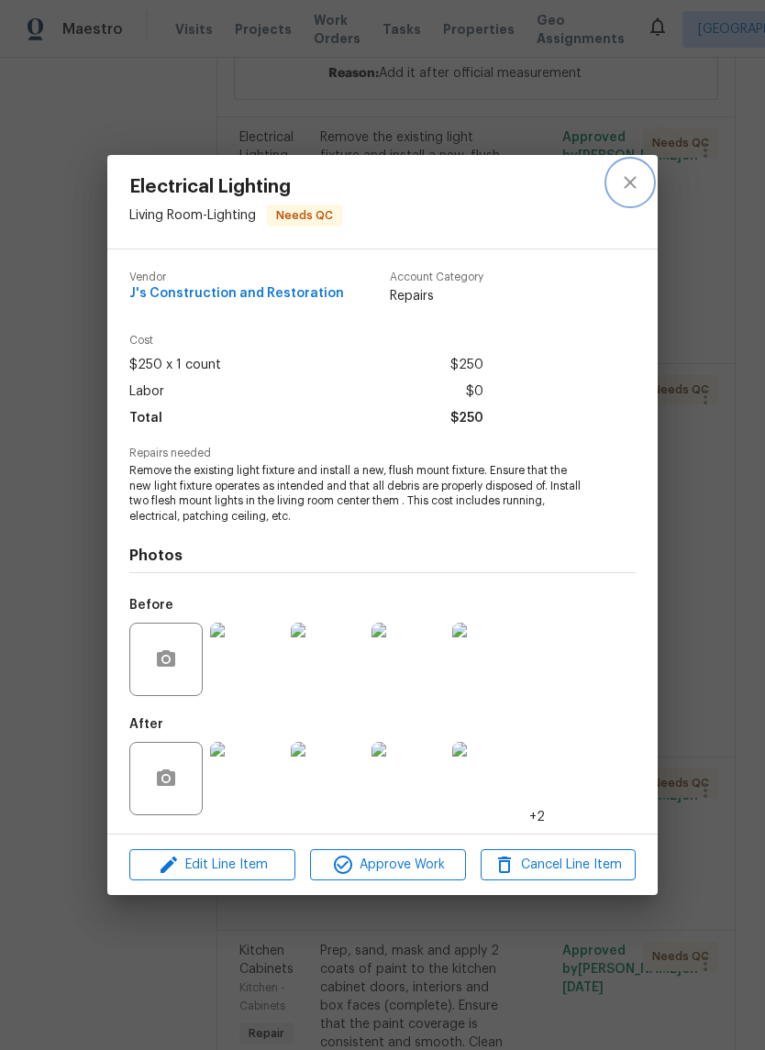
click at [634, 178] on icon "close" at bounding box center [630, 182] width 12 height 12
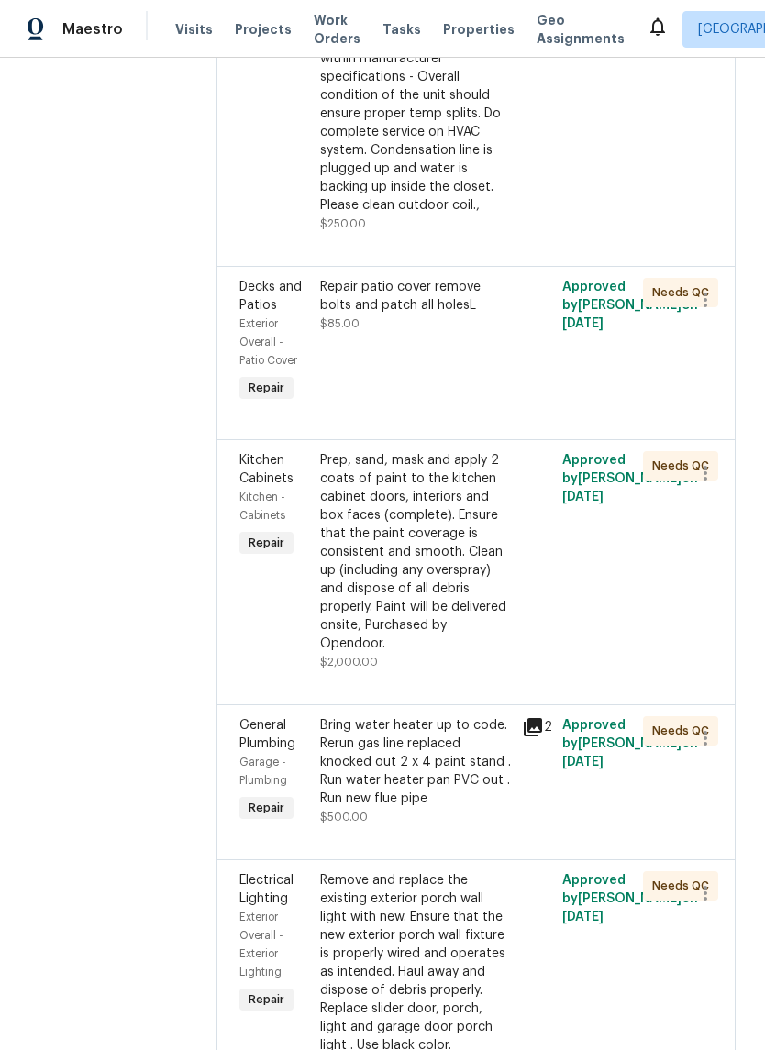
scroll to position [8038, 0]
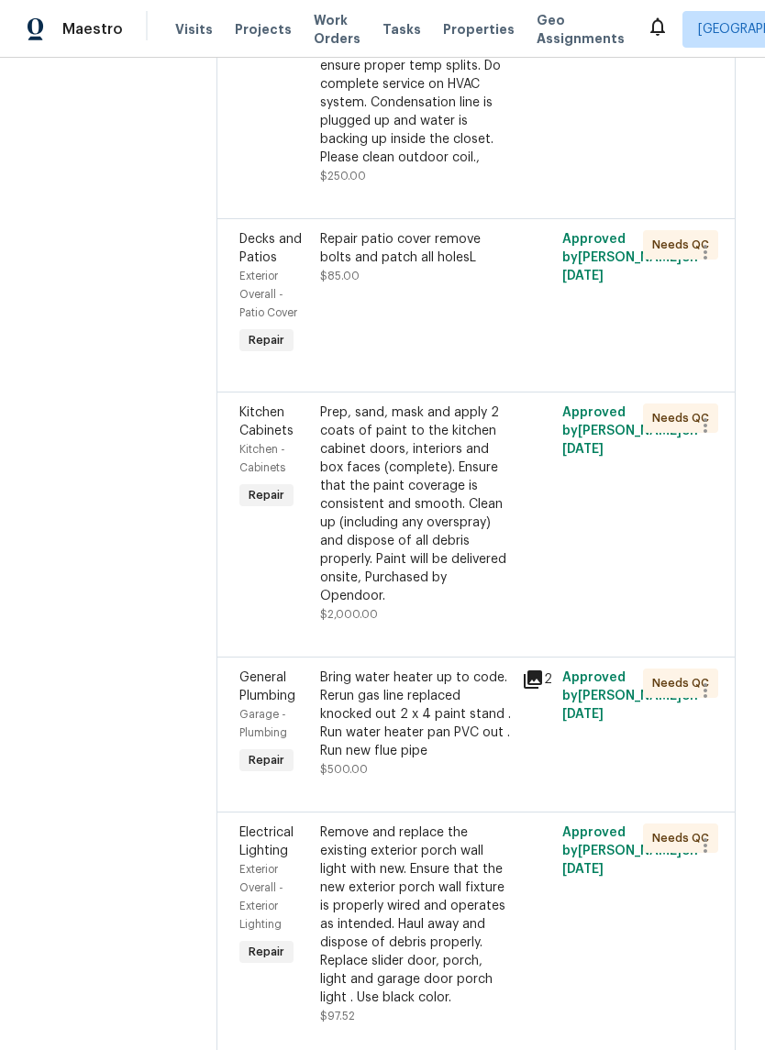
click at [439, 167] on div "General Service HVAC system including: cleaning condenser and evaporator coils,…" at bounding box center [415, 2] width 191 height 330
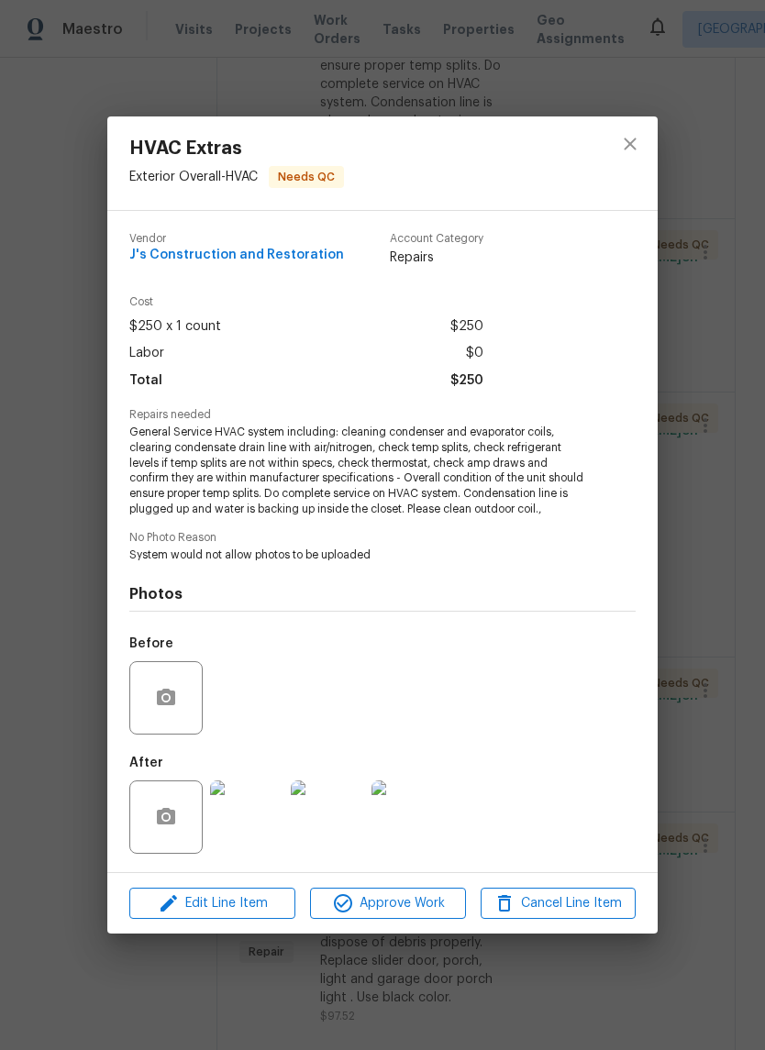
click at [250, 831] on img at bounding box center [246, 816] width 73 height 73
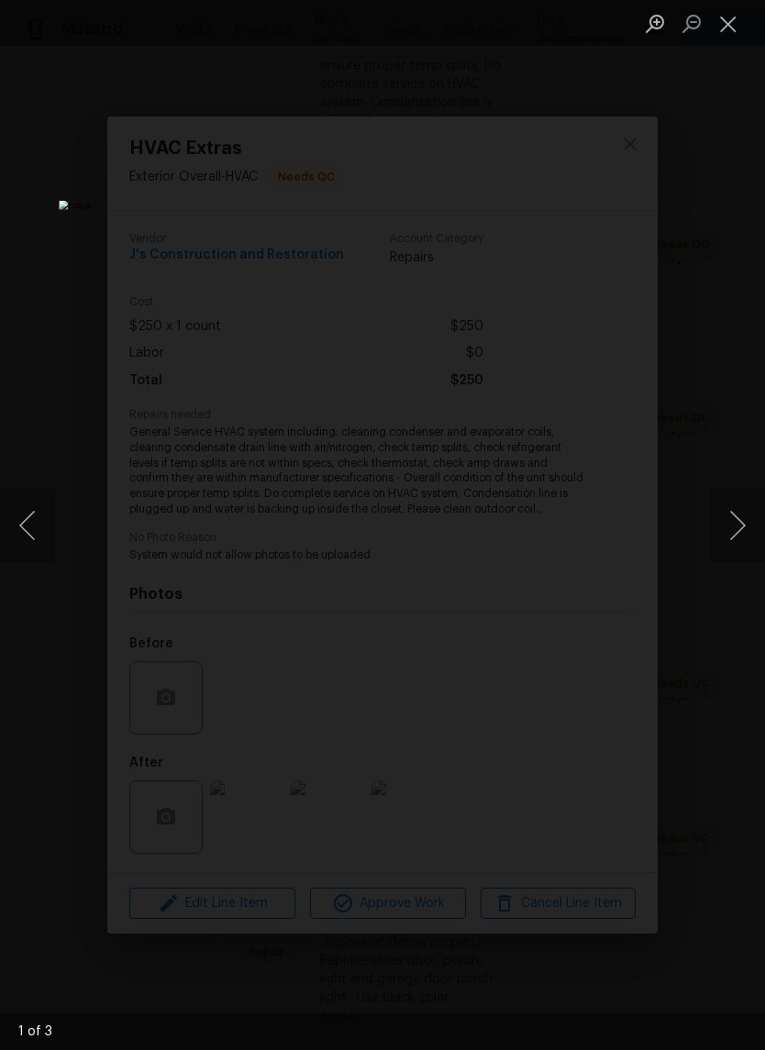
click at [735, 522] on button "Next image" at bounding box center [737, 525] width 55 height 73
click at [738, 525] on button "Next image" at bounding box center [737, 525] width 55 height 73
click at [739, 526] on button "Next image" at bounding box center [737, 525] width 55 height 73
click at [739, 532] on button "Next image" at bounding box center [737, 525] width 55 height 73
click at [723, 17] on button "Close lightbox" at bounding box center [728, 23] width 37 height 32
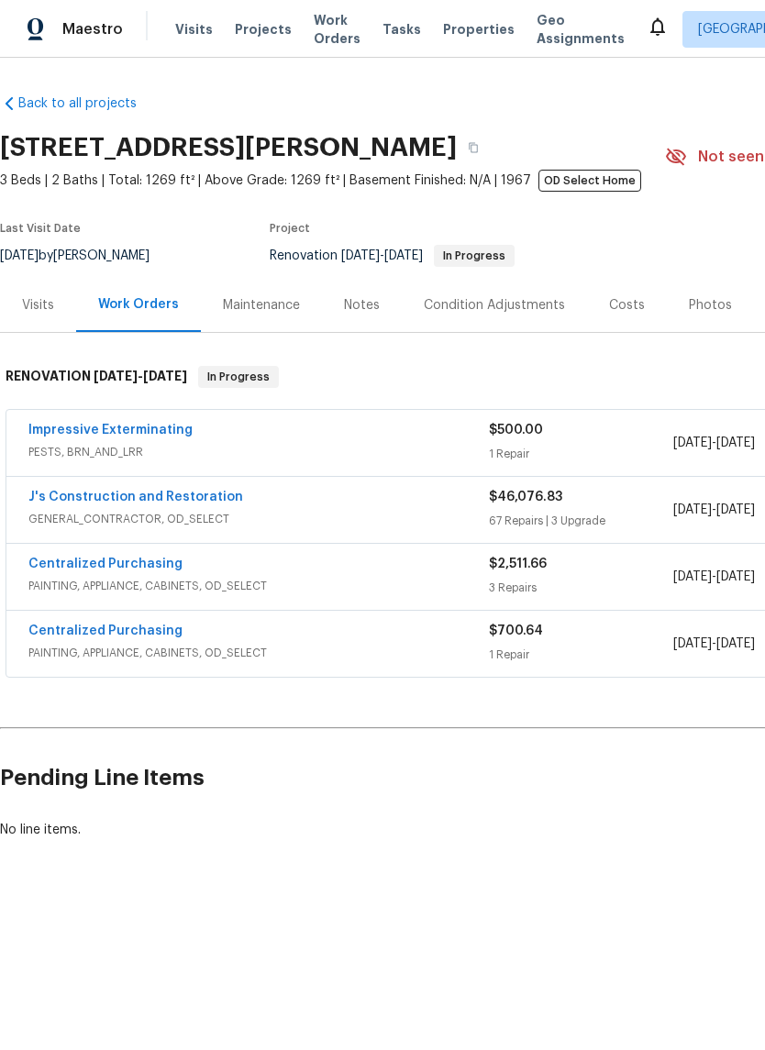
click at [81, 513] on span "GENERAL_CONTRACTOR, OD_SELECT" at bounding box center [258, 519] width 460 height 18
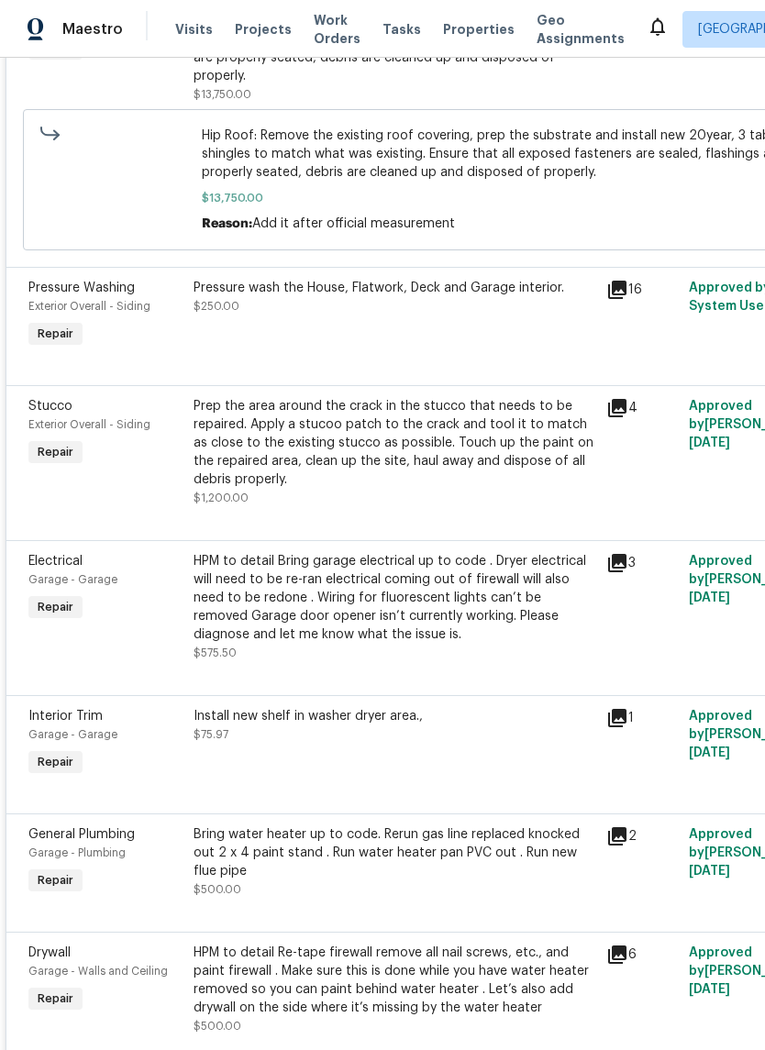
scroll to position [3066, 0]
click at [550, 279] on div "Pressure wash the House, Flatwork, Deck and Garage interior." at bounding box center [394, 288] width 402 height 18
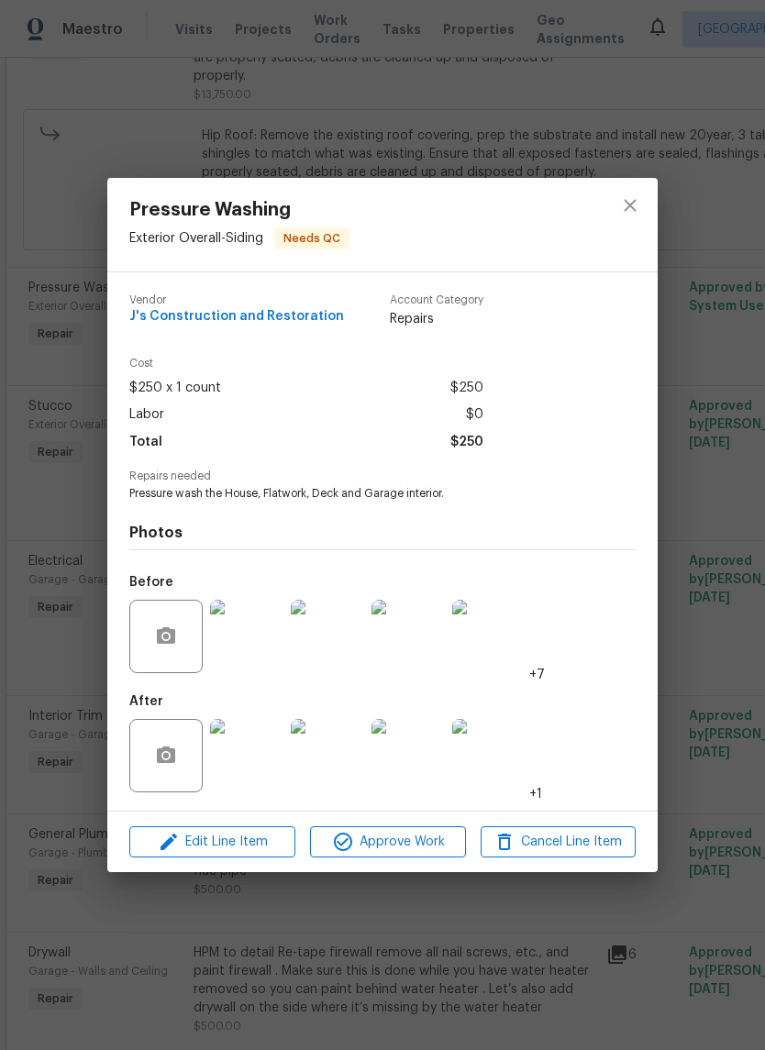
click at [272, 784] on img at bounding box center [246, 755] width 73 height 73
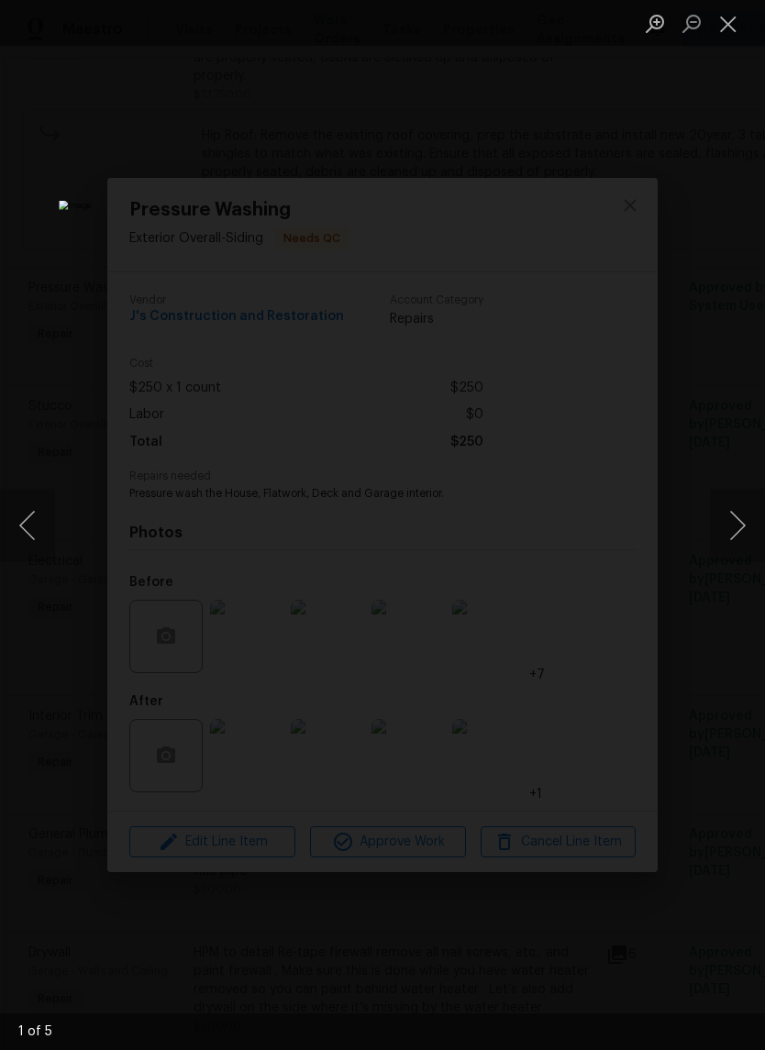
click at [734, 522] on button "Next image" at bounding box center [737, 525] width 55 height 73
click at [733, 534] on button "Next image" at bounding box center [737, 525] width 55 height 73
click at [719, 26] on button "Close lightbox" at bounding box center [728, 23] width 37 height 32
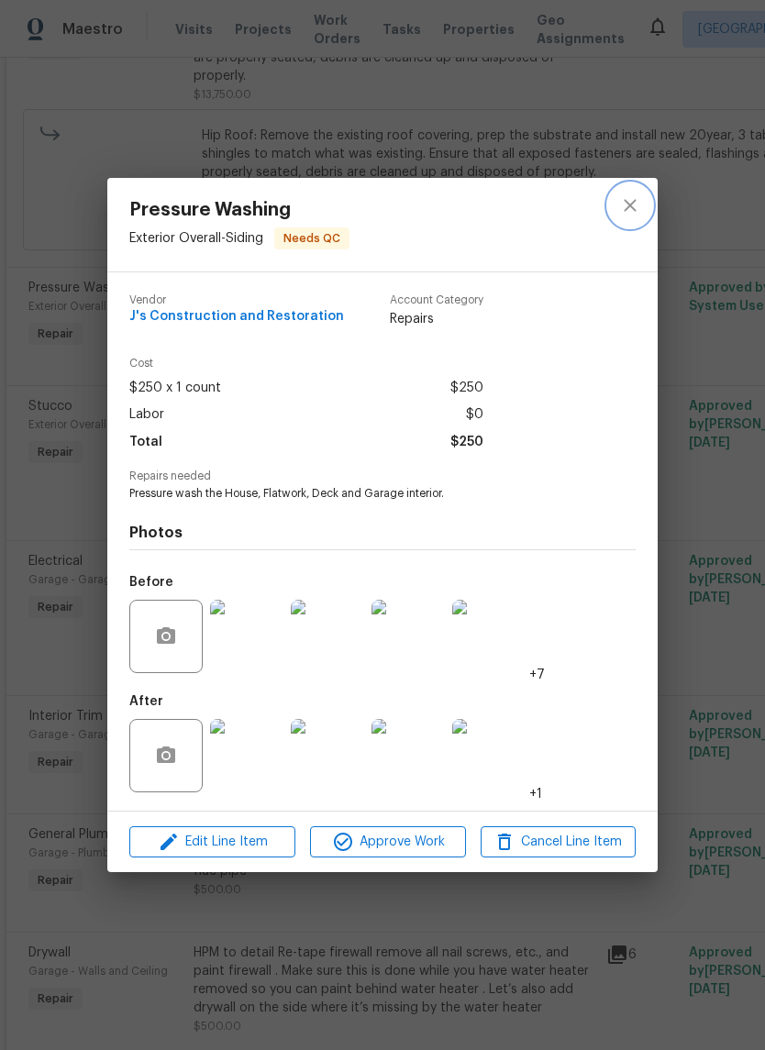
click at [633, 197] on icon "close" at bounding box center [630, 205] width 22 height 22
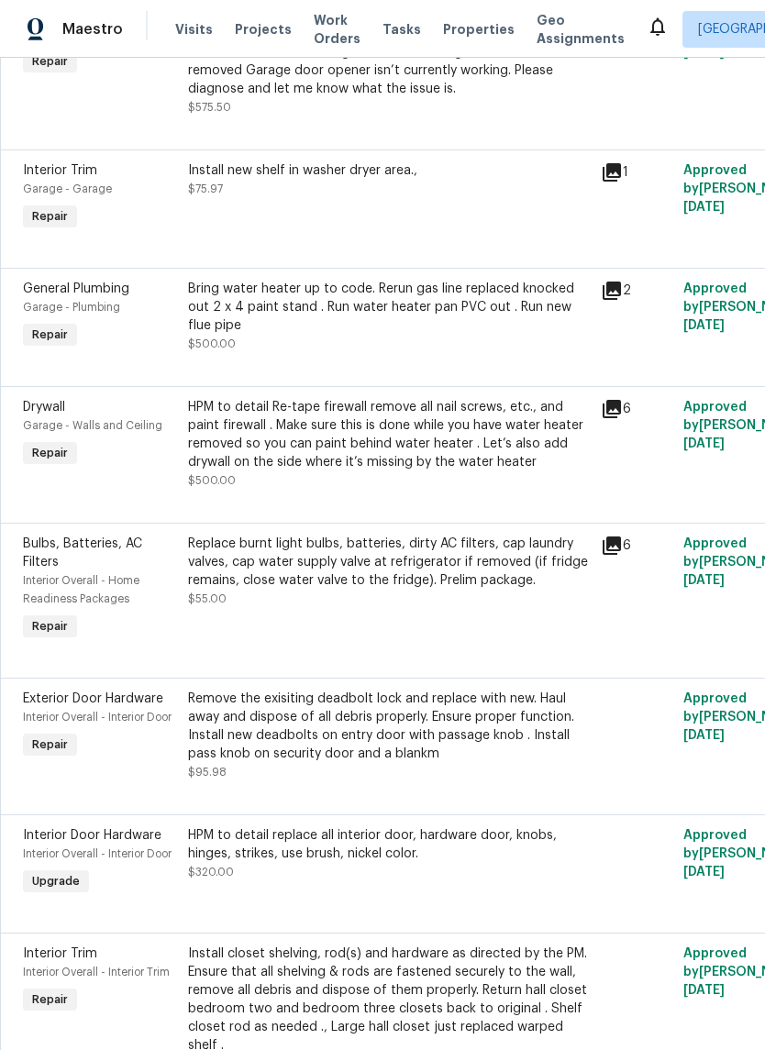
scroll to position [3614, 6]
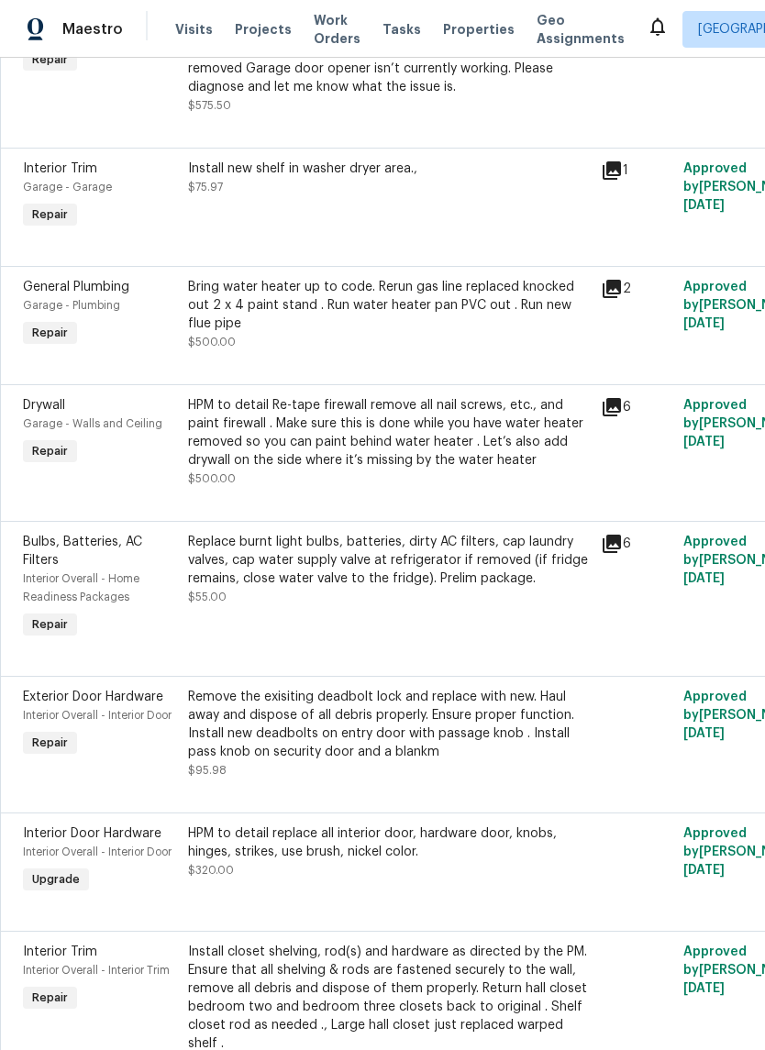
click at [620, 398] on icon at bounding box center [611, 407] width 18 height 18
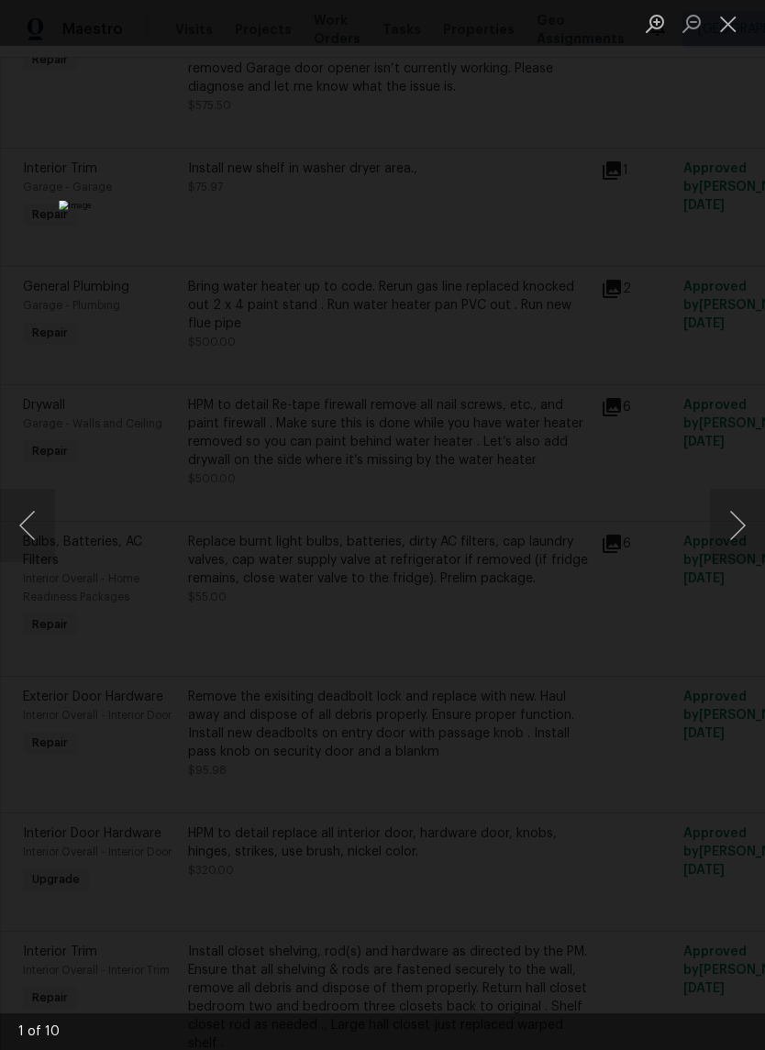
click at [723, 23] on button "Close lightbox" at bounding box center [728, 23] width 37 height 32
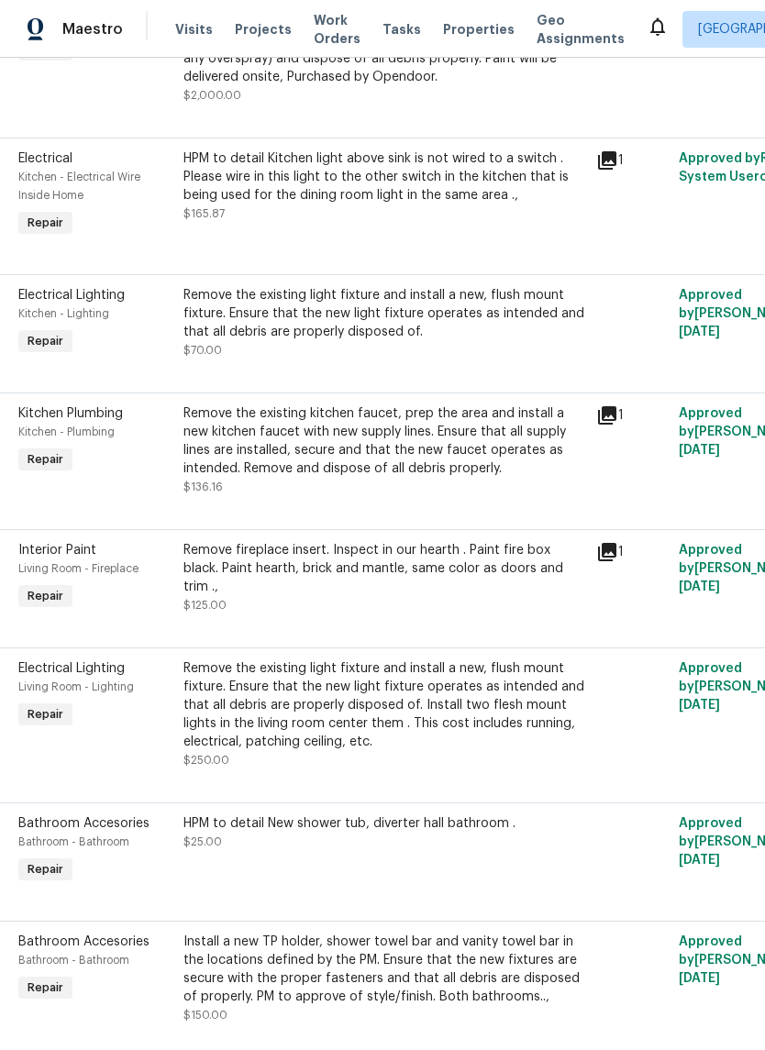
scroll to position [6053, 10]
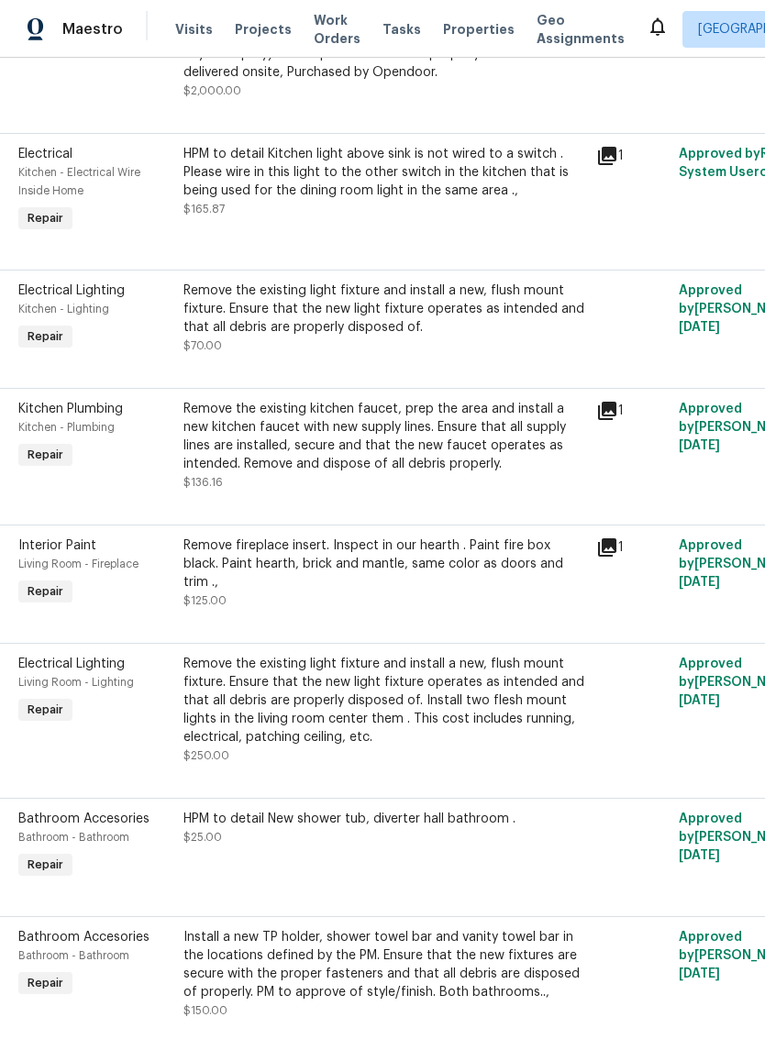
click at [479, 290] on div "Remove the existing light fixture and install a new, flush mount fixture. Ensur…" at bounding box center [384, 309] width 402 height 55
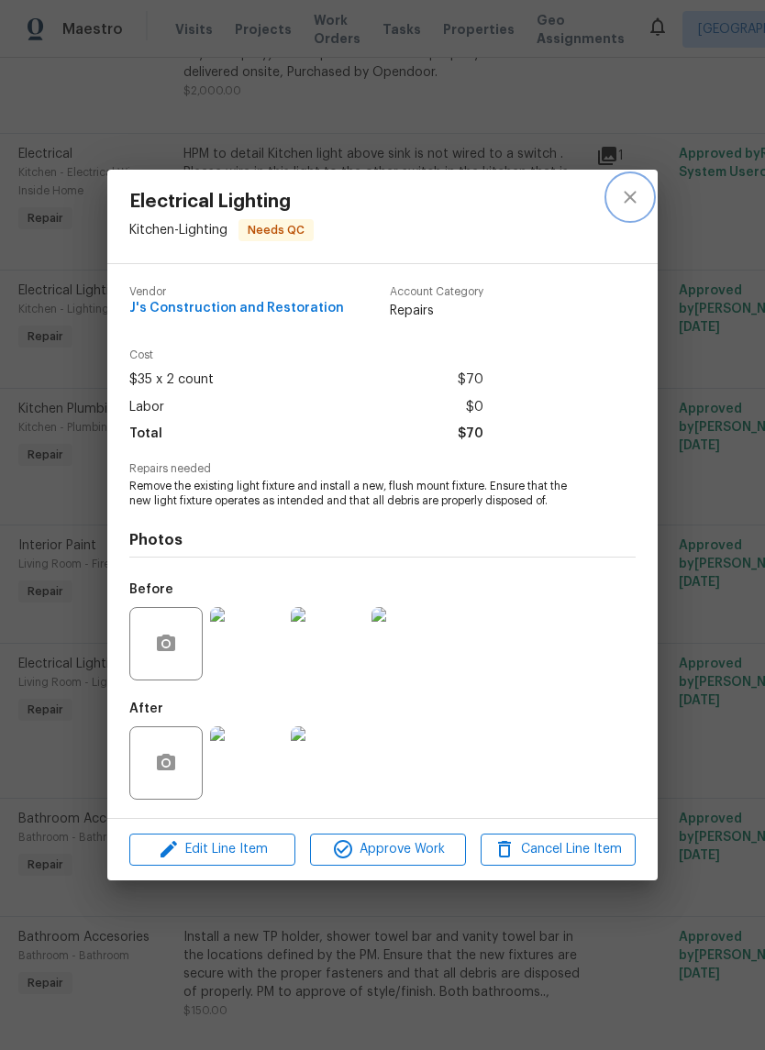
click at [627, 204] on icon "close" at bounding box center [630, 197] width 22 height 22
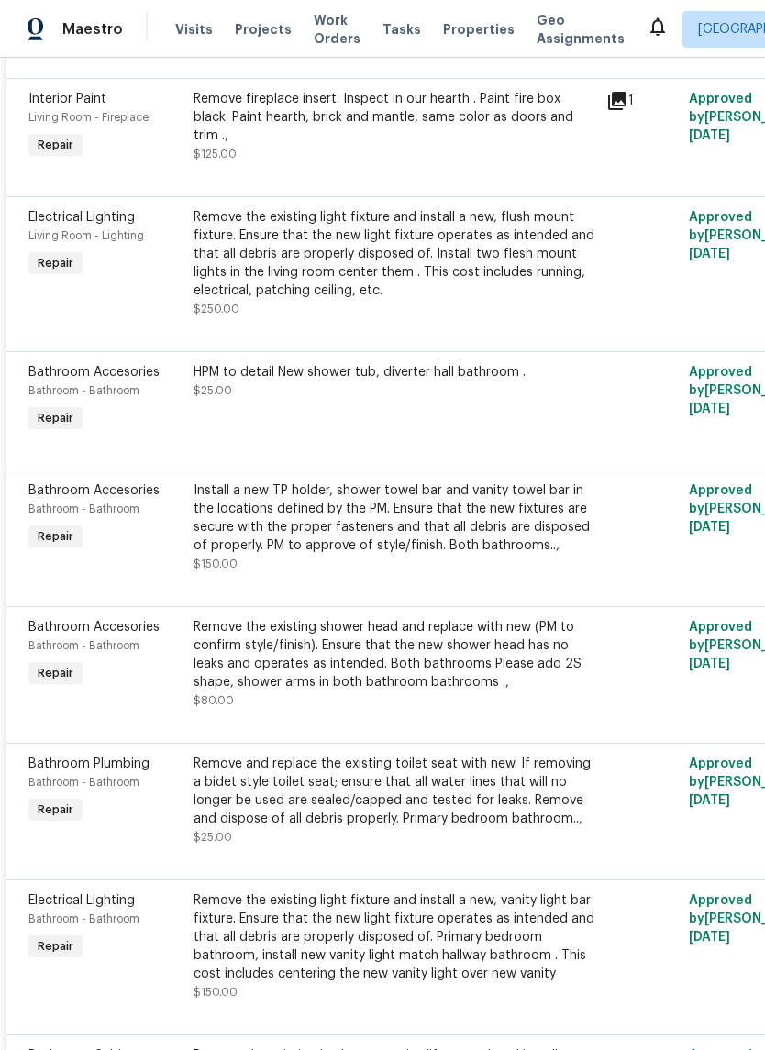
scroll to position [0, 0]
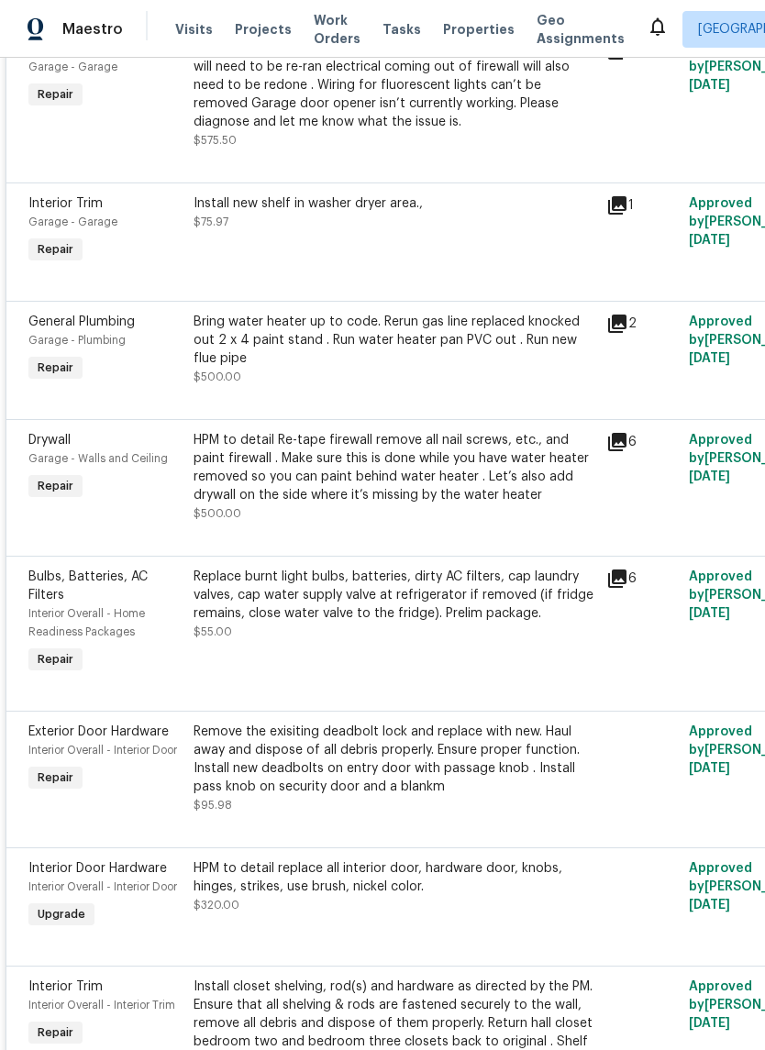
click at [534, 449] on div "HPM to detail Re-tape firewall remove all nail screws, etc., and paint firewall…" at bounding box center [394, 467] width 402 height 73
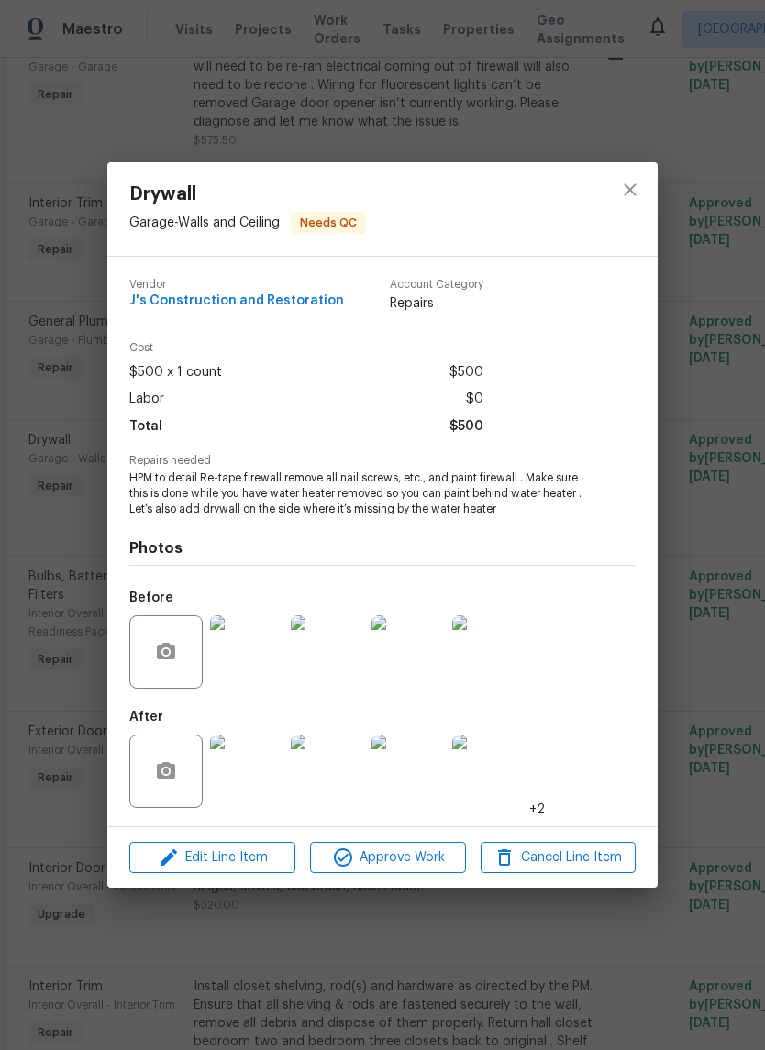
click at [372, 803] on img at bounding box center [407, 770] width 73 height 73
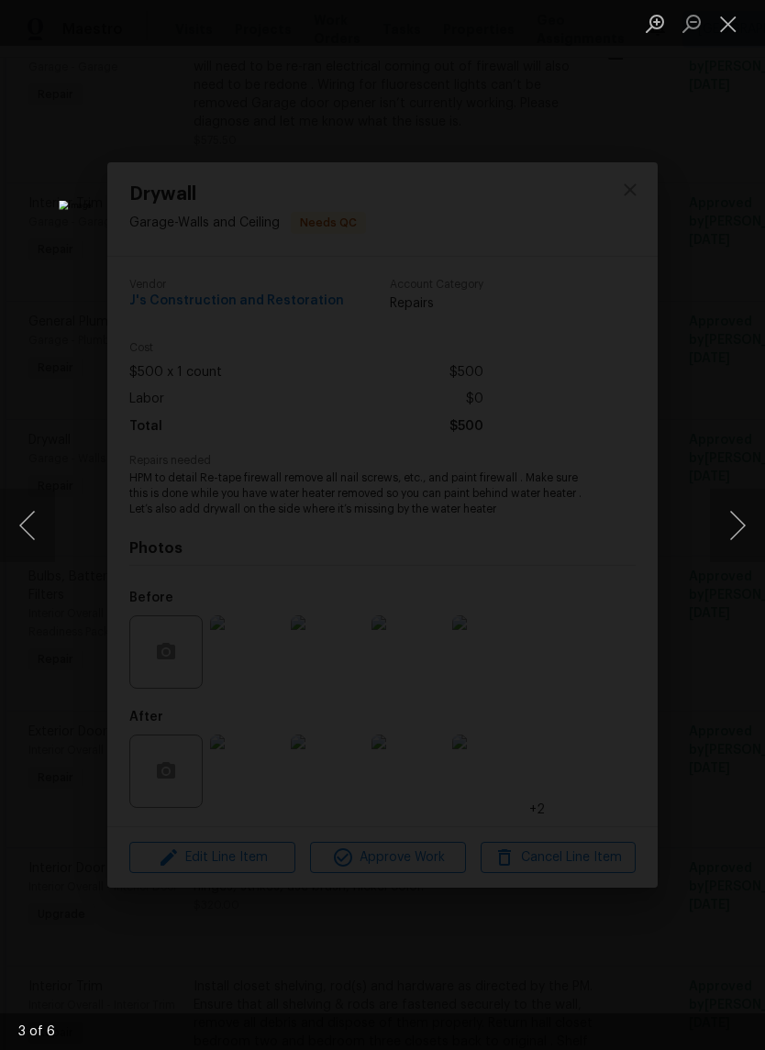
click at [349, 797] on img "Lightbox" at bounding box center [295, 525] width 473 height 649
click at [732, 539] on button "Next image" at bounding box center [737, 525] width 55 height 73
click at [734, 511] on button "Next image" at bounding box center [737, 525] width 55 height 73
click at [734, 534] on button "Next image" at bounding box center [737, 525] width 55 height 73
click at [738, 526] on button "Next image" at bounding box center [737, 525] width 55 height 73
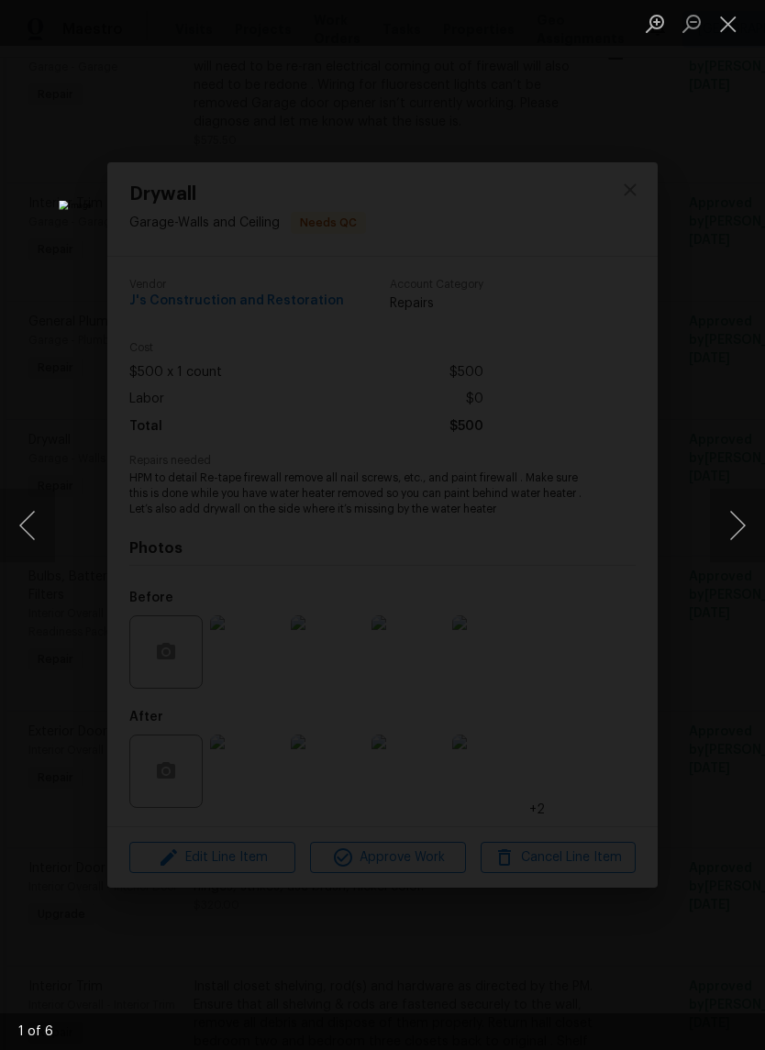
click at [729, 532] on button "Next image" at bounding box center [737, 525] width 55 height 73
click at [717, 26] on button "Close lightbox" at bounding box center [728, 23] width 37 height 32
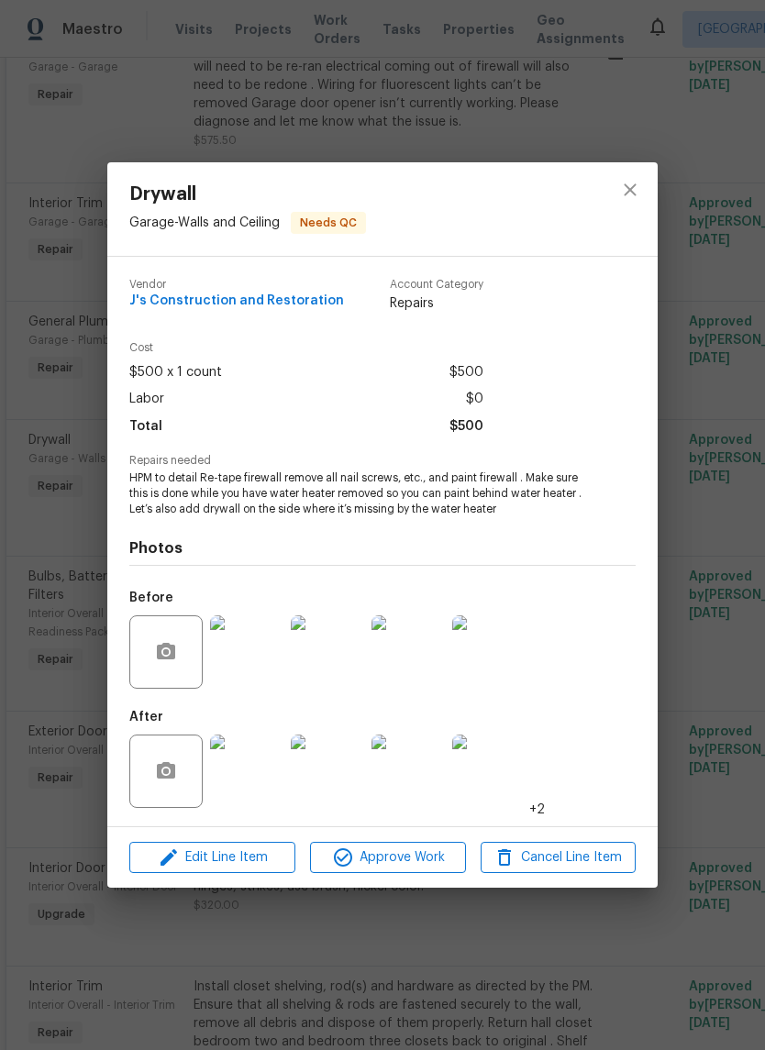
click at [22, 299] on div "Drywall Garage - Walls and Ceiling Needs QC Vendor J's Construction and Restora…" at bounding box center [382, 525] width 765 height 1050
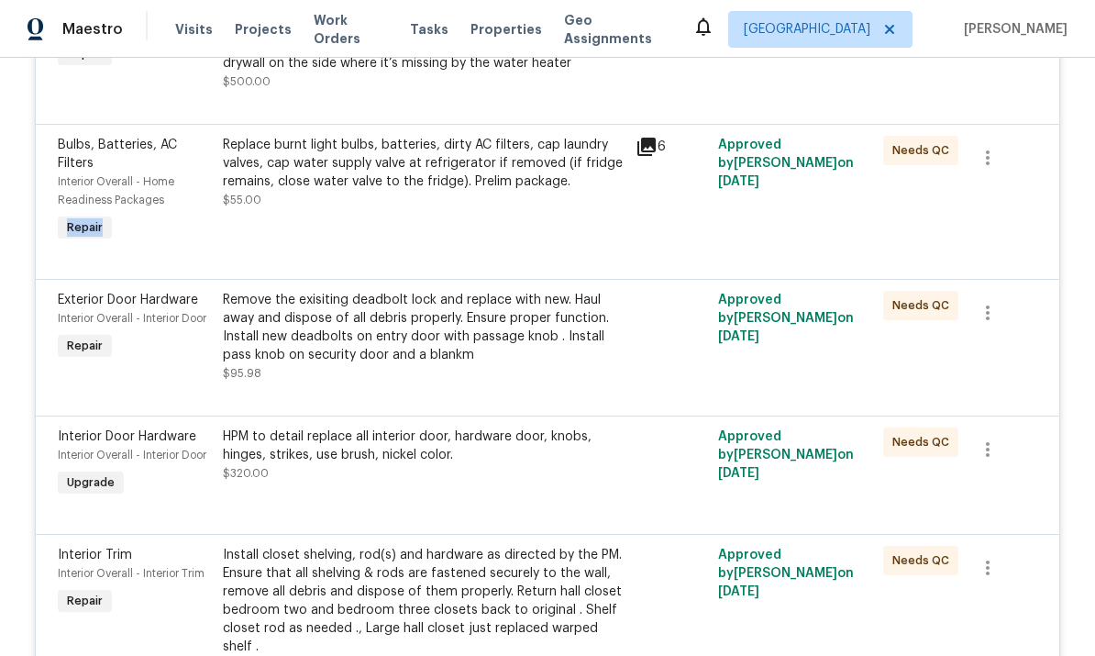
scroll to position [4377, 0]
